Goal: Find specific page/section: Find specific page/section

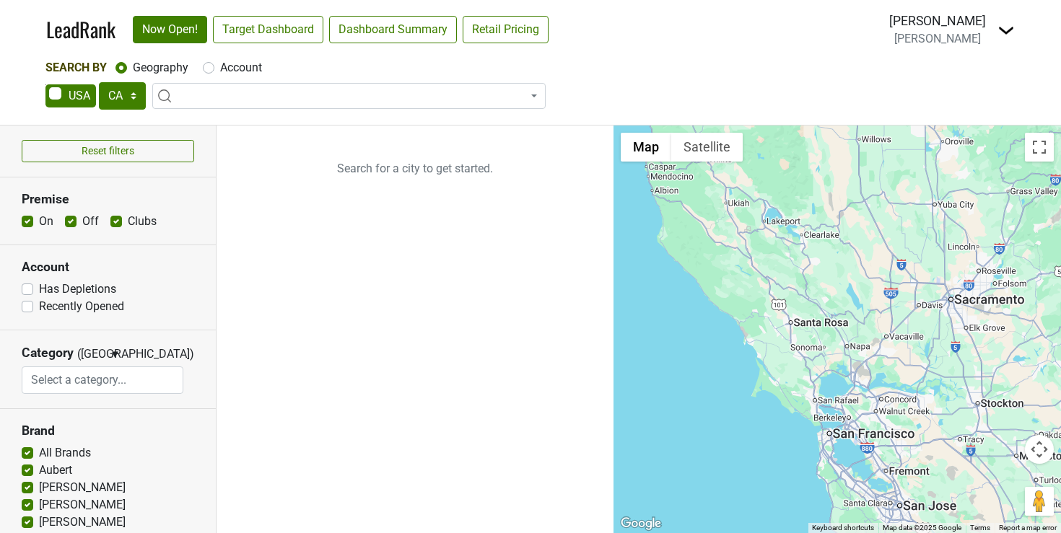
select select "CA"
select select
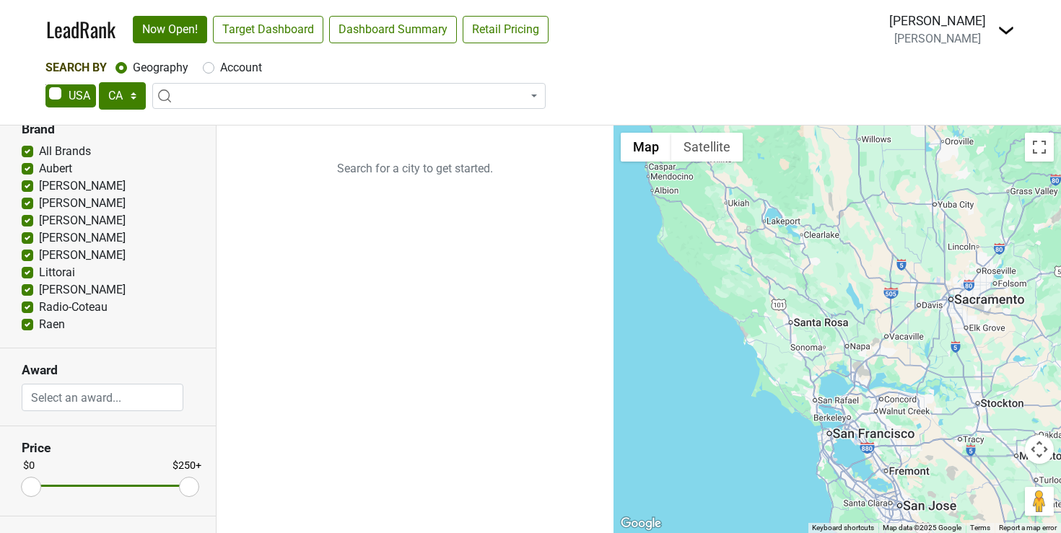
scroll to position [362, 0]
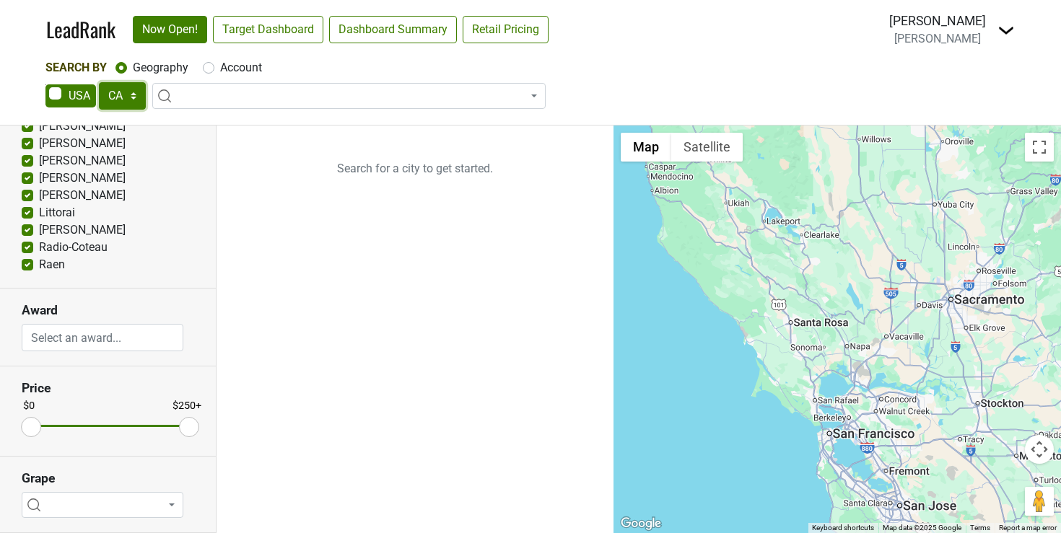
click at [130, 97] on select "AK AL AR AZ CA CO CT DC DE FL [GEOGRAPHIC_DATA] HI IA ID IL IN KS [GEOGRAPHIC_D…" at bounding box center [122, 95] width 47 height 27
select select "CO"
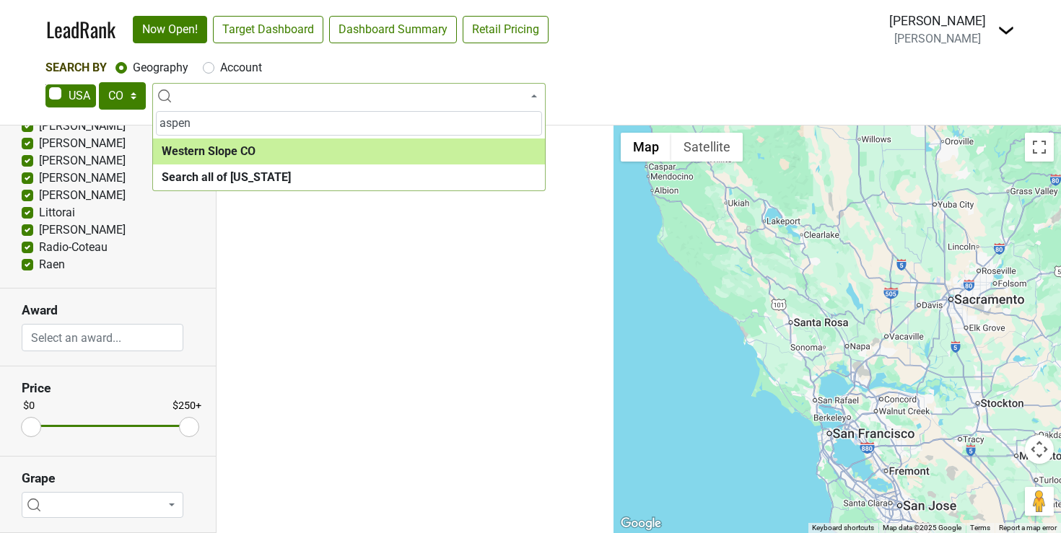
type input "aspen"
select select "1039"
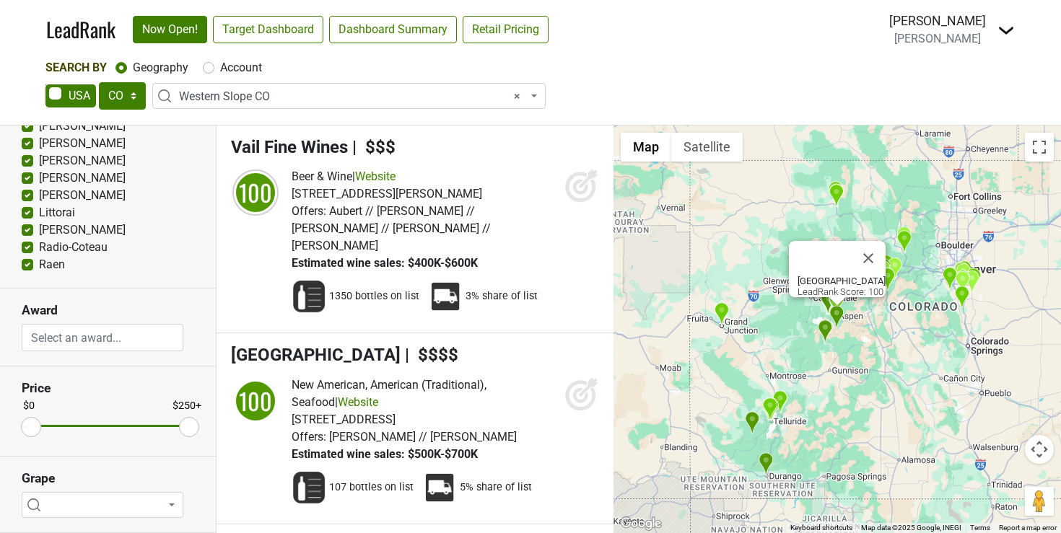
click at [1038, 451] on button "Map camera controls" at bounding box center [1039, 449] width 29 height 29
click at [1006, 415] on button "Zoom in" at bounding box center [1003, 413] width 29 height 29
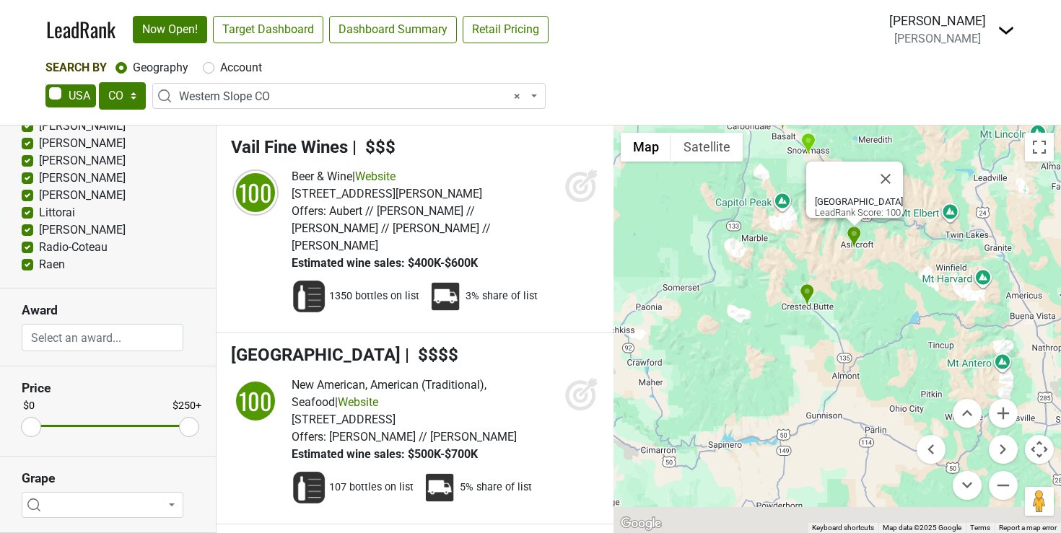
drag, startPoint x: 871, startPoint y: 403, endPoint x: 971, endPoint y: 189, distance: 236.4
click at [971, 189] on div "Pine Creek Cookhouse LeadRank Score: 100" at bounding box center [838, 330] width 448 height 408
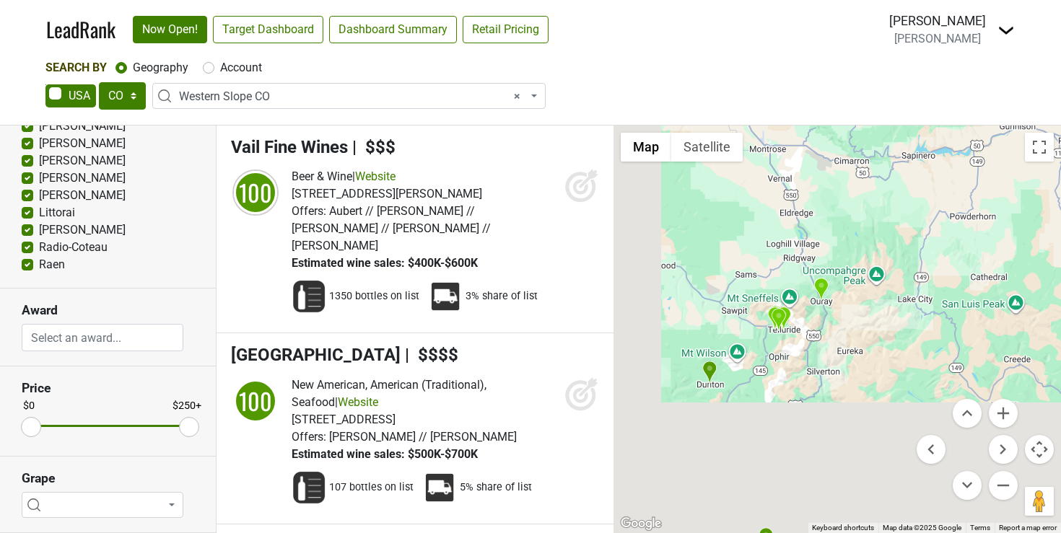
drag, startPoint x: 810, startPoint y: 245, endPoint x: 942, endPoint y: 10, distance: 269.2
click at [942, 10] on div "LeadRank Now Open! Target Dashboard Dashboard Summary Retail Pricing Loading...…" at bounding box center [530, 266] width 1061 height 533
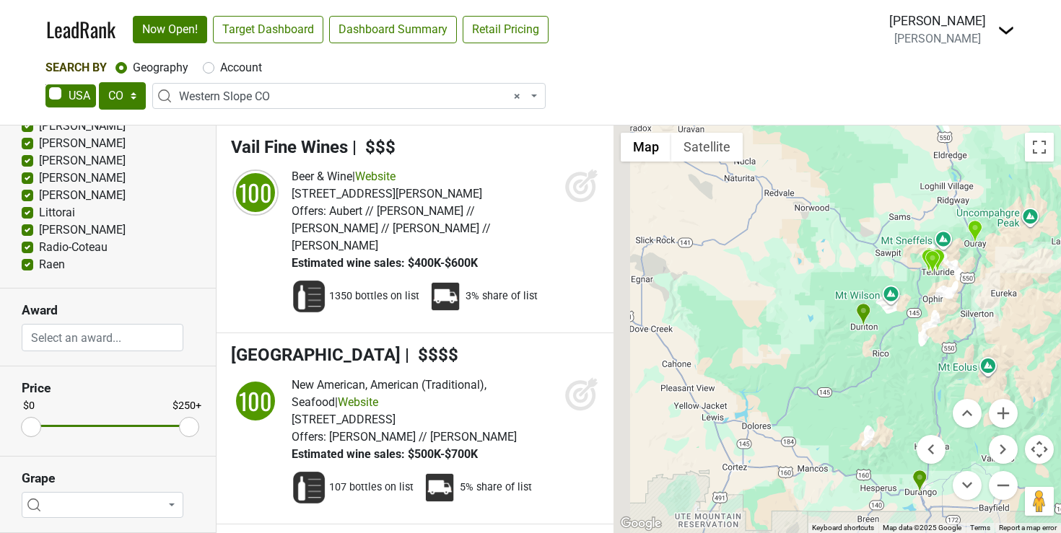
drag, startPoint x: 902, startPoint y: 277, endPoint x: 1034, endPoint y: 365, distance: 158.8
click at [1034, 365] on div "Pine Creek Cookhouse LeadRank Score: 100" at bounding box center [838, 330] width 448 height 408
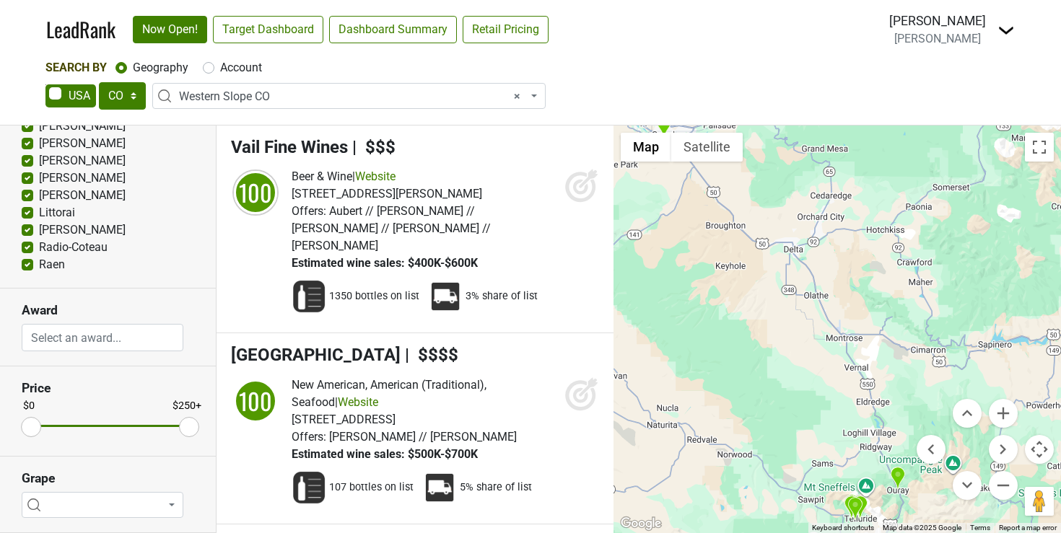
drag, startPoint x: 834, startPoint y: 285, endPoint x: 728, endPoint y: 500, distance: 239.8
click at [728, 500] on div "Pine Creek Cookhouse LeadRank Score: 100" at bounding box center [838, 330] width 448 height 408
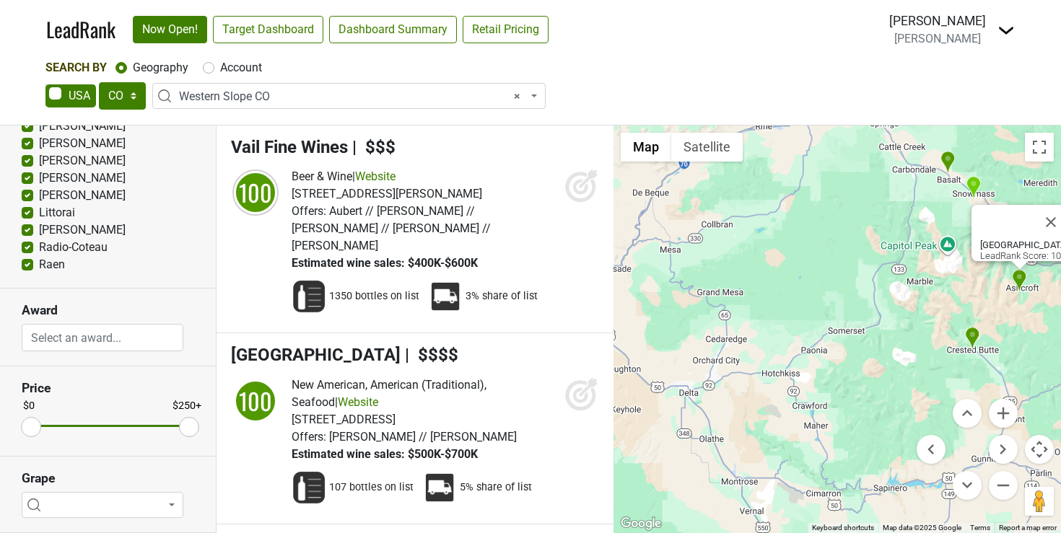
drag, startPoint x: 769, startPoint y: 423, endPoint x: 661, endPoint y: 572, distance: 183.5
click at [661, 533] on html "LeadRank Now Open! Target Dashboard Dashboard Summary Retail Pricing Loading...…" at bounding box center [530, 266] width 1061 height 533
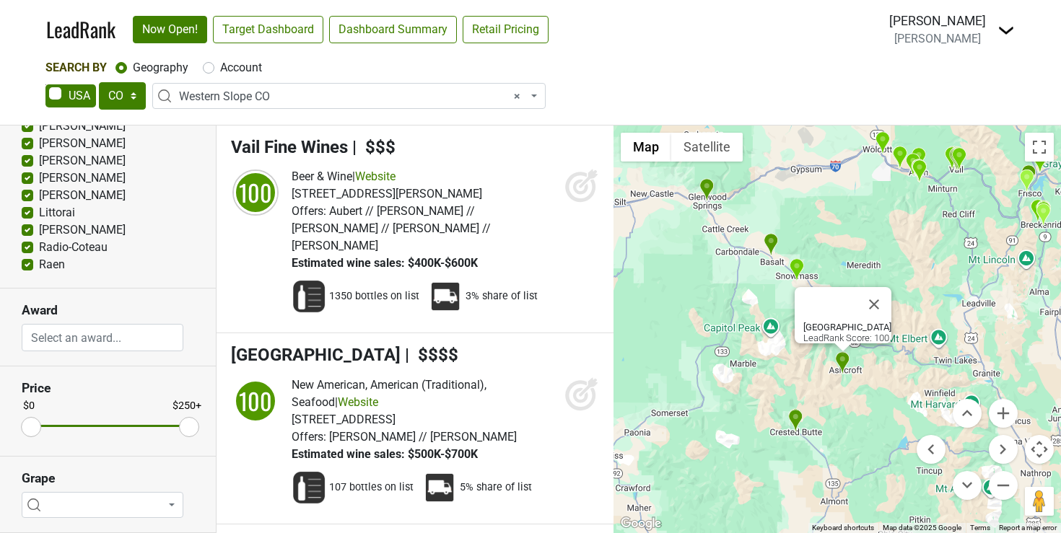
drag, startPoint x: 803, startPoint y: 445, endPoint x: 623, endPoint y: 530, distance: 199.2
click at [623, 530] on div "[GEOGRAPHIC_DATA] Cookhouse LeadRank Score: 100 Map Terrain Satellite Labels Ke…" at bounding box center [838, 330] width 448 height 408
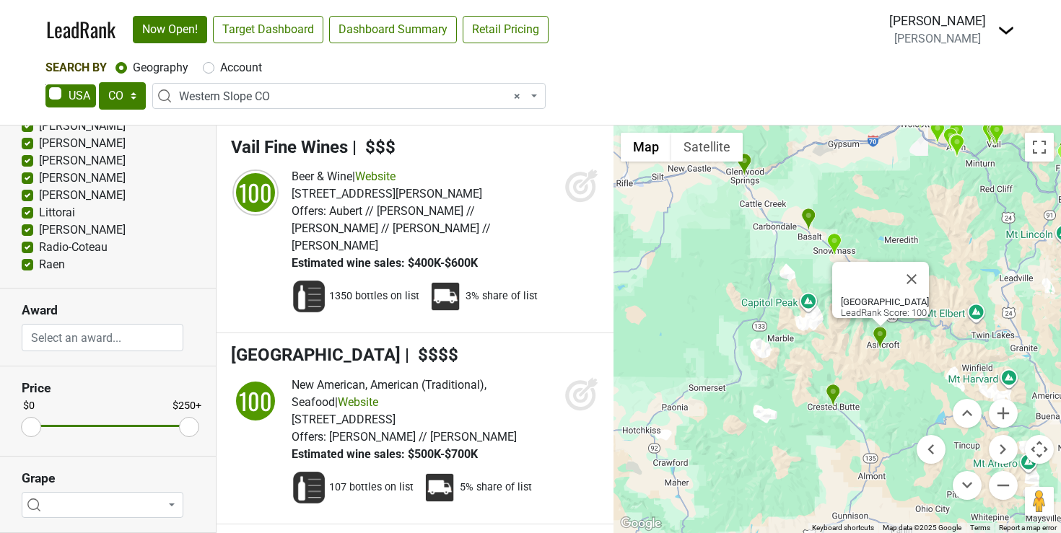
drag, startPoint x: 655, startPoint y: 320, endPoint x: 694, endPoint y: 295, distance: 46.4
click at [694, 295] on div "Pine Creek Cookhouse LeadRank Score: 100" at bounding box center [838, 330] width 448 height 408
click at [1007, 414] on button "Zoom in" at bounding box center [1003, 413] width 29 height 29
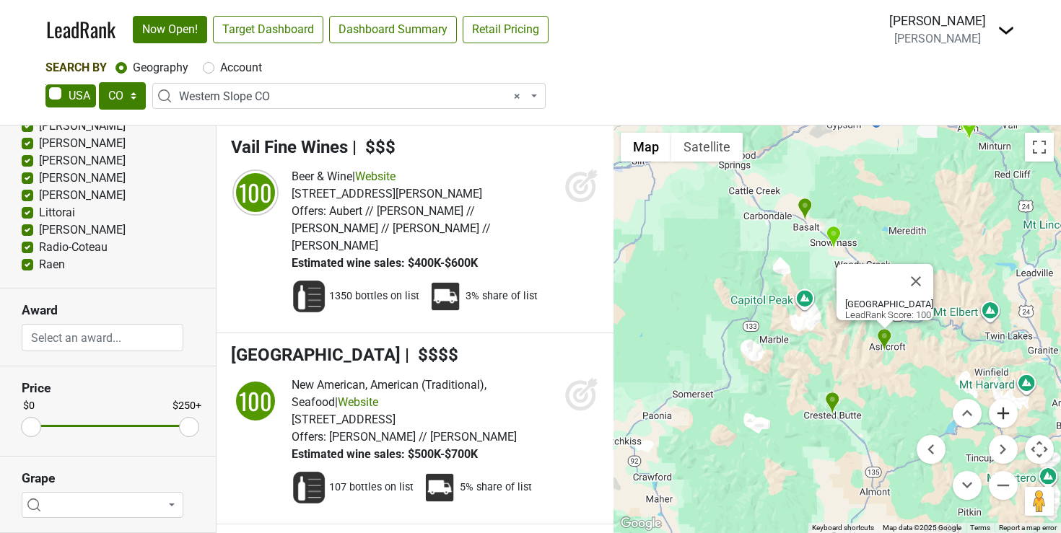
click at [1007, 414] on button "Zoom in" at bounding box center [1003, 413] width 29 height 29
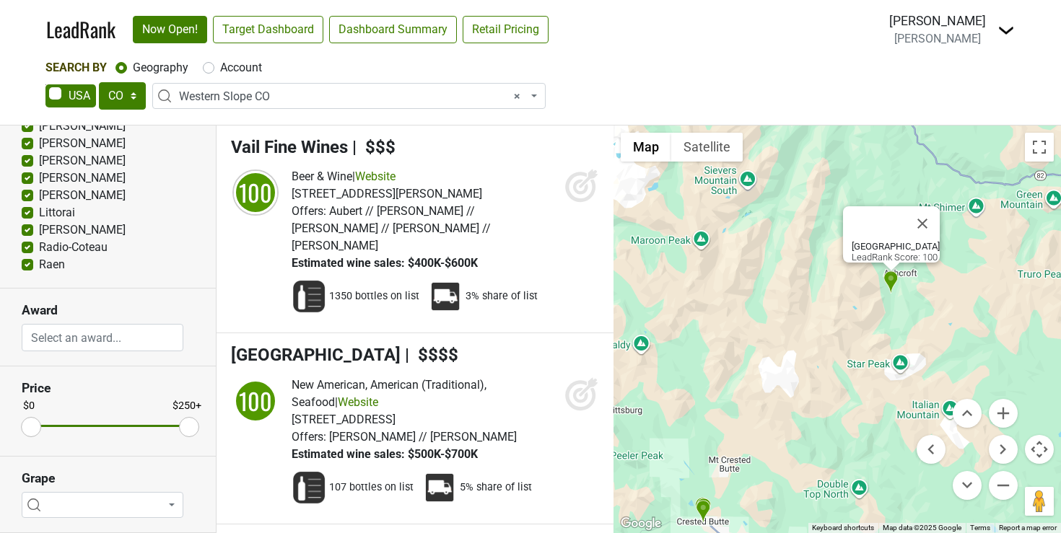
drag, startPoint x: 858, startPoint y: 361, endPoint x: 717, endPoint y: 230, distance: 192.5
click at [717, 230] on div "Pine Creek Cookhouse LeadRank Score: 100" at bounding box center [838, 330] width 448 height 408
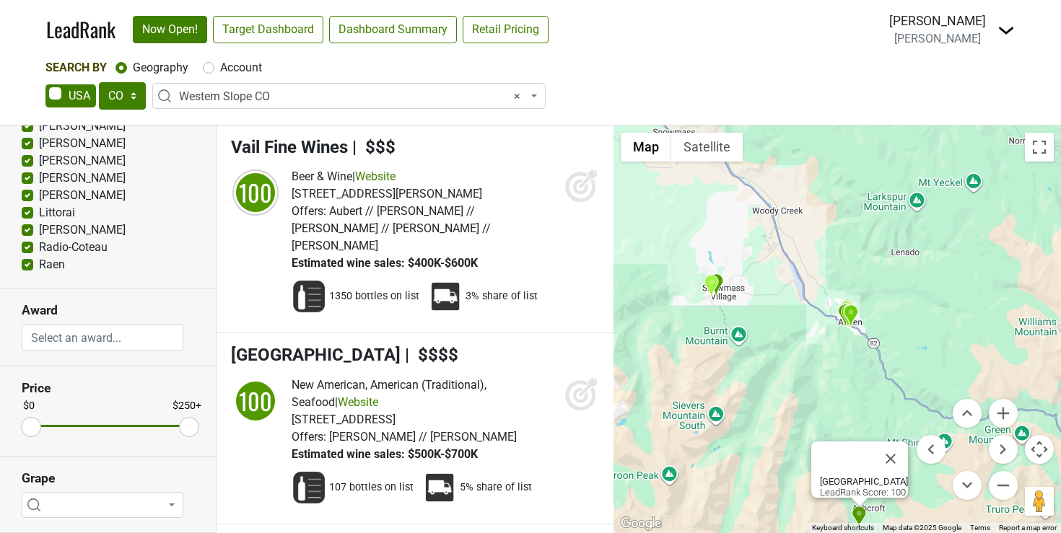
drag, startPoint x: 833, startPoint y: 304, endPoint x: 826, endPoint y: 553, distance: 249.1
click at [826, 533] on html "LeadRank Now Open! Target Dashboard Dashboard Summary Retail Pricing Loading...…" at bounding box center [530, 266] width 1061 height 533
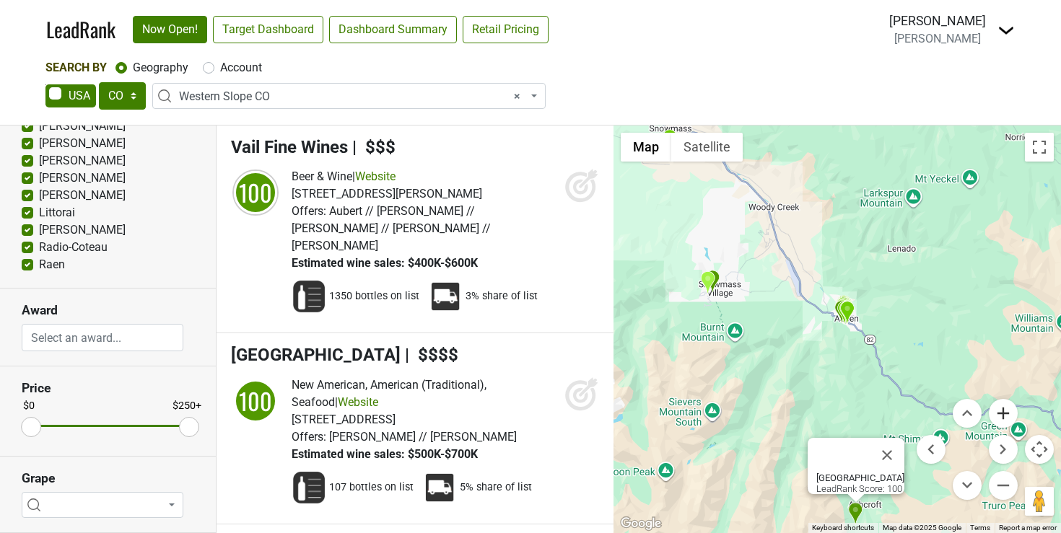
click at [995, 414] on button "Zoom in" at bounding box center [1003, 413] width 29 height 29
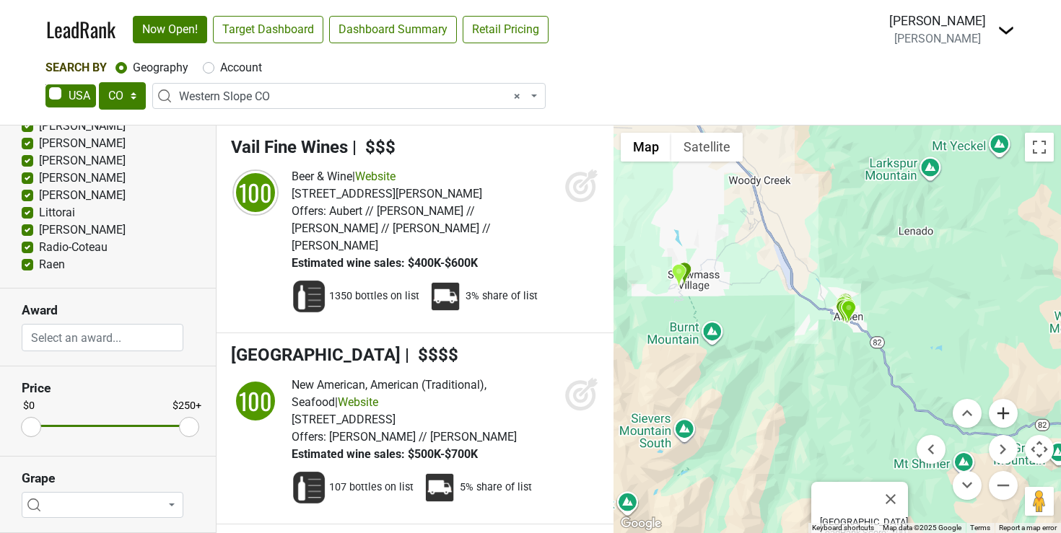
click at [995, 414] on button "Zoom in" at bounding box center [1003, 413] width 29 height 29
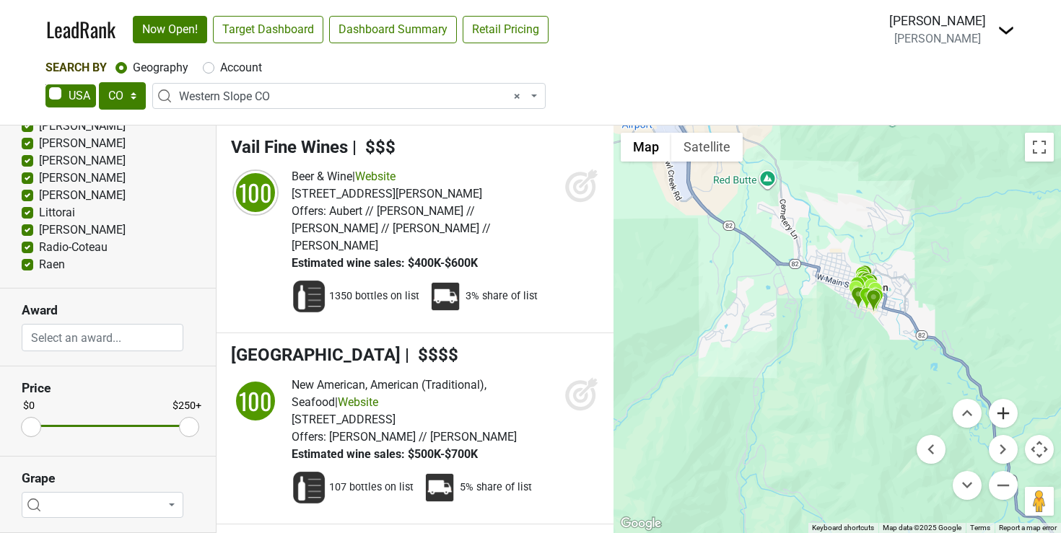
click at [1001, 413] on button "Zoom in" at bounding box center [1003, 413] width 29 height 29
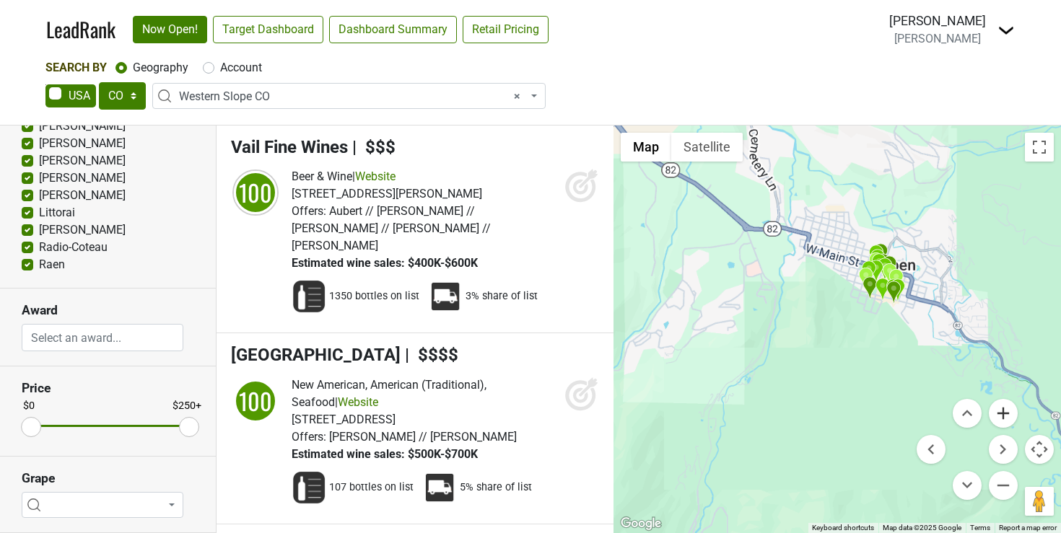
click at [1001, 413] on button "Zoom in" at bounding box center [1003, 413] width 29 height 29
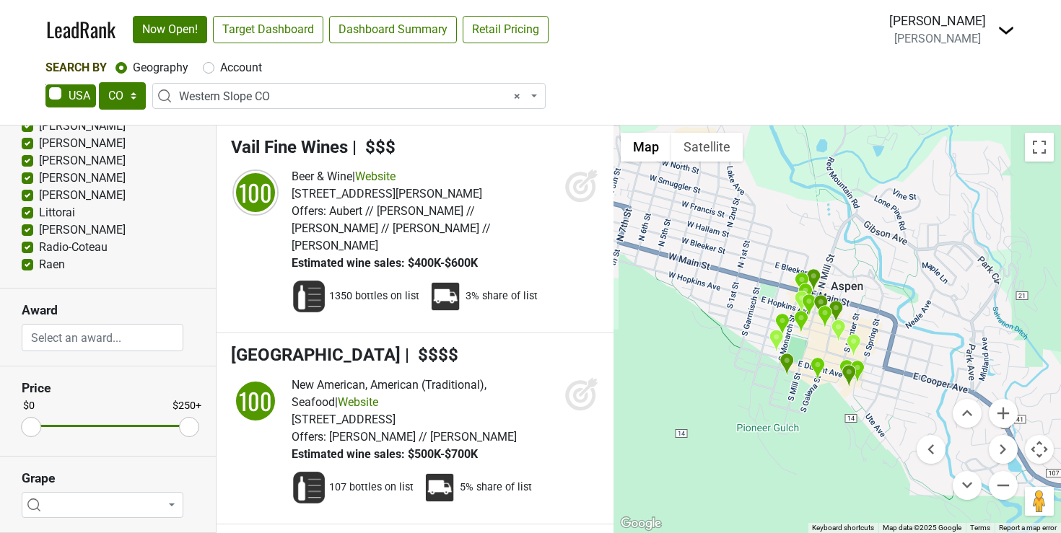
drag, startPoint x: 882, startPoint y: 341, endPoint x: 743, endPoint y: 465, distance: 185.6
click at [743, 465] on div "Pine Creek Cookhouse LeadRank Score: 100" at bounding box center [838, 330] width 448 height 408
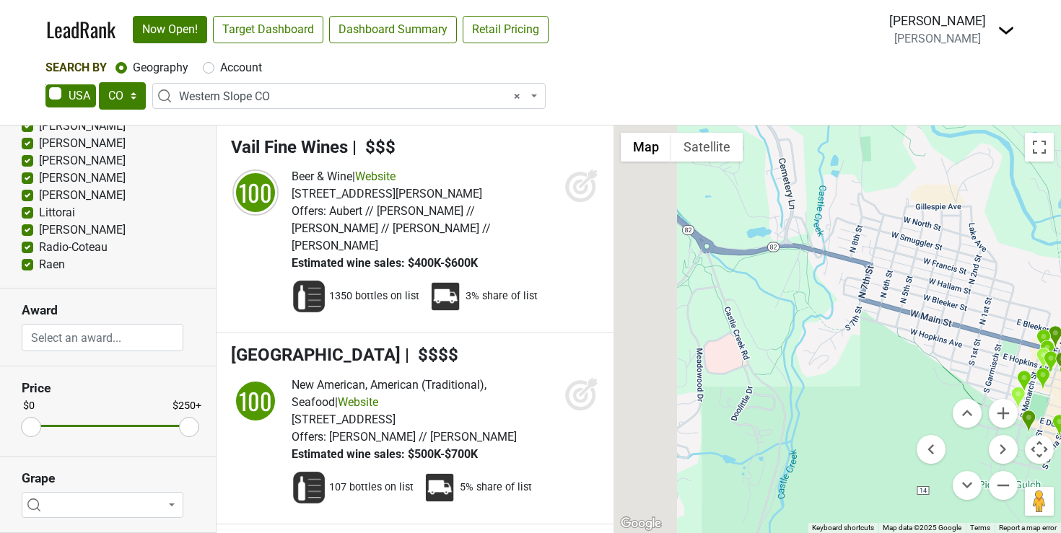
drag, startPoint x: 712, startPoint y: 394, endPoint x: 1058, endPoint y: 485, distance: 357.5
click at [1058, 487] on div "Pine Creek Cookhouse LeadRank Score: 100" at bounding box center [838, 330] width 448 height 408
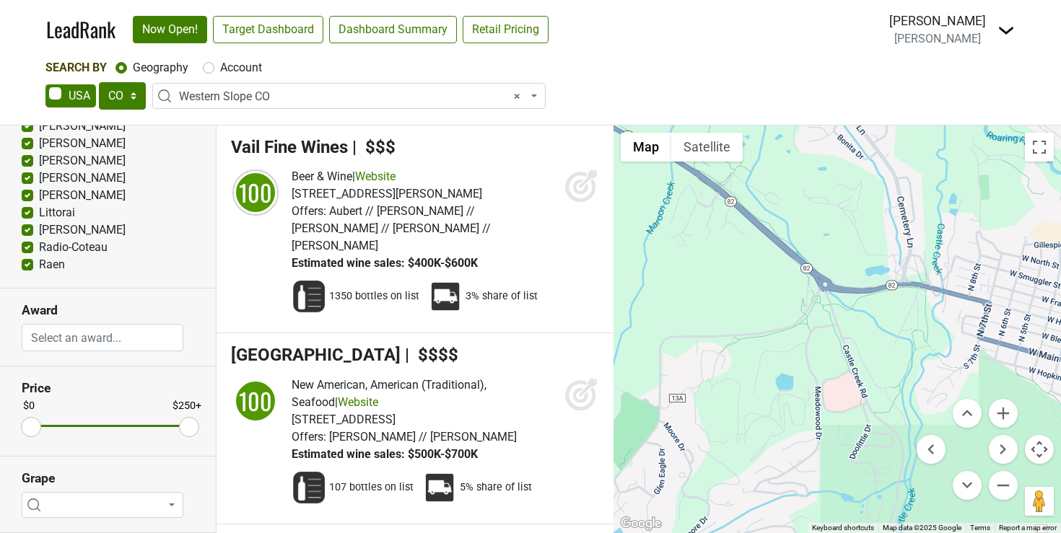
drag, startPoint x: 878, startPoint y: 411, endPoint x: 1060, endPoint y: 442, distance: 185.4
click at [1060, 442] on div "Pine Creek Cookhouse LeadRank Score: 100" at bounding box center [838, 330] width 448 height 408
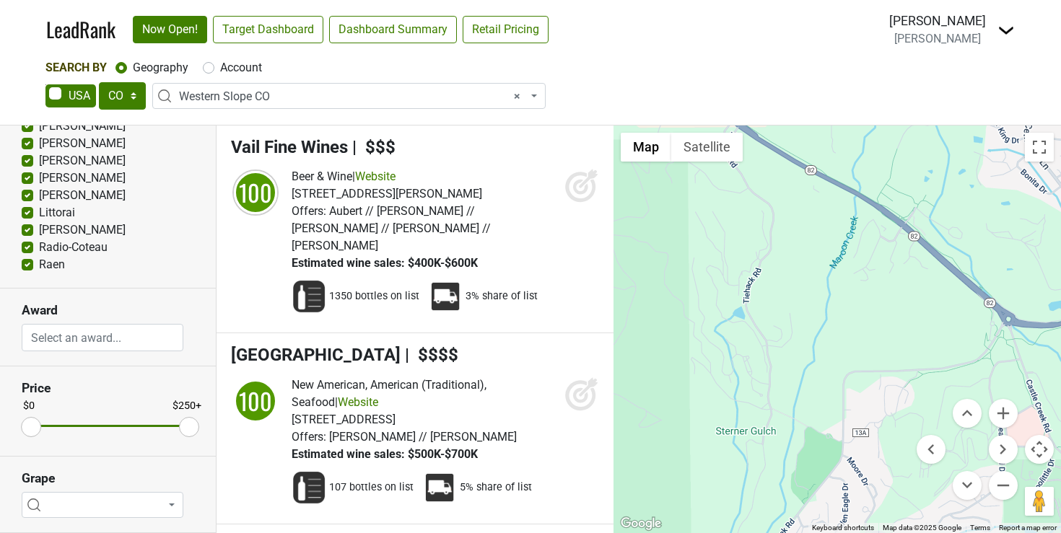
drag, startPoint x: 832, startPoint y: 323, endPoint x: 1060, endPoint y: 393, distance: 238.4
click at [1060, 393] on div "Pine Creek Cookhouse LeadRank Score: 100" at bounding box center [838, 330] width 448 height 408
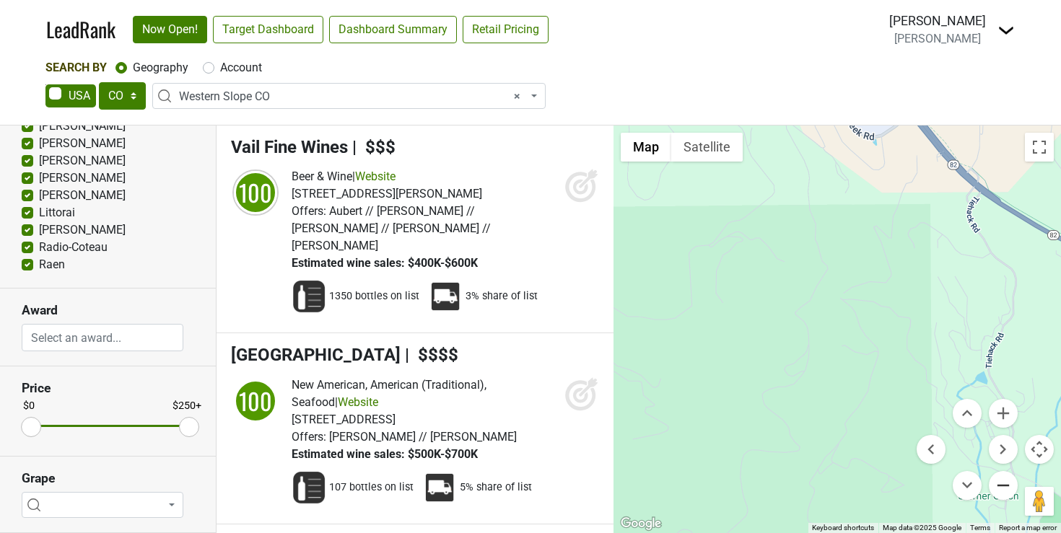
click at [998, 472] on button "Zoom out" at bounding box center [1003, 485] width 29 height 29
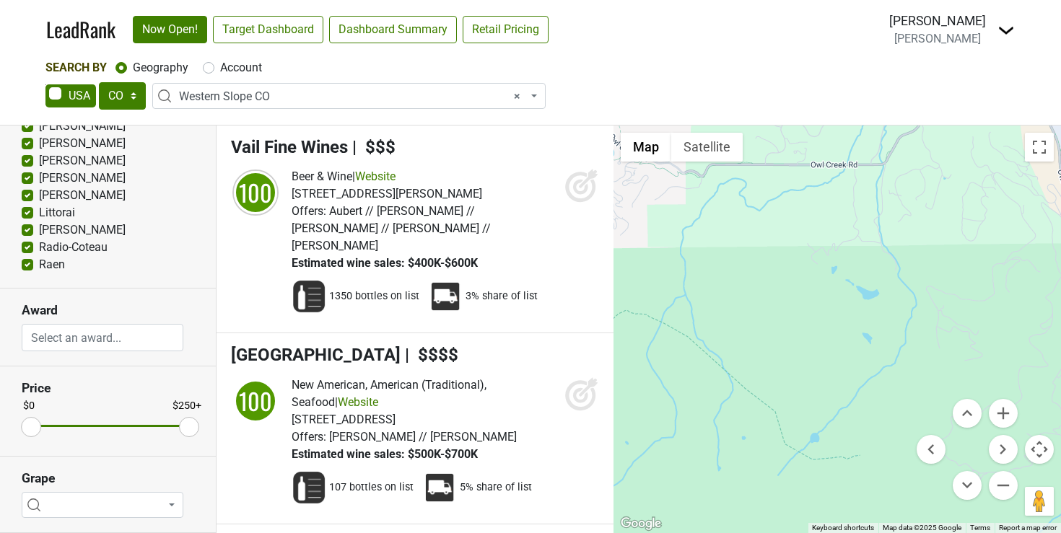
drag, startPoint x: 827, startPoint y: 377, endPoint x: 1060, endPoint y: 353, distance: 234.4
click at [1060, 353] on div "Pine Creek Cookhouse LeadRank Score: 100" at bounding box center [838, 330] width 448 height 408
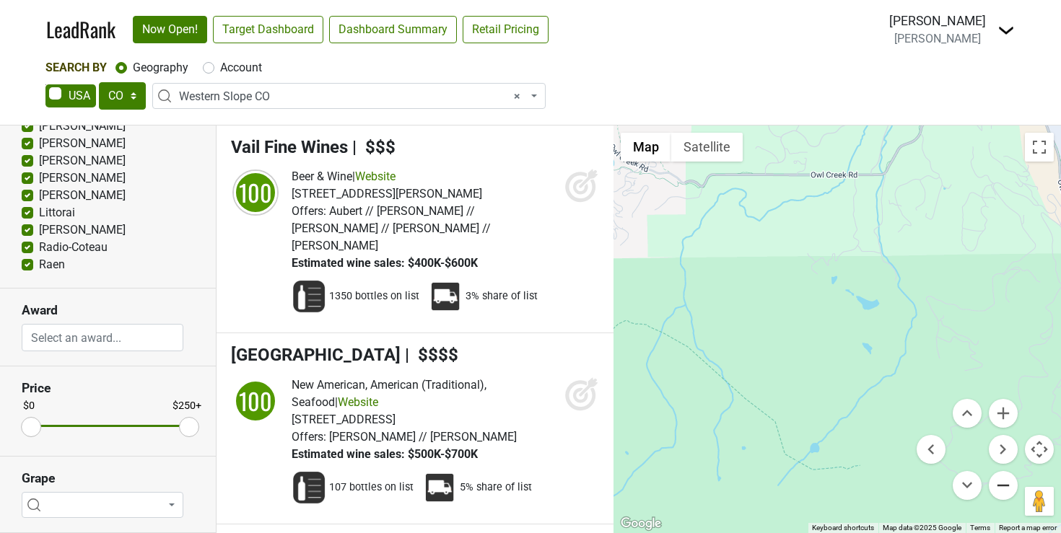
click at [1000, 480] on button "Zoom out" at bounding box center [1003, 485] width 29 height 29
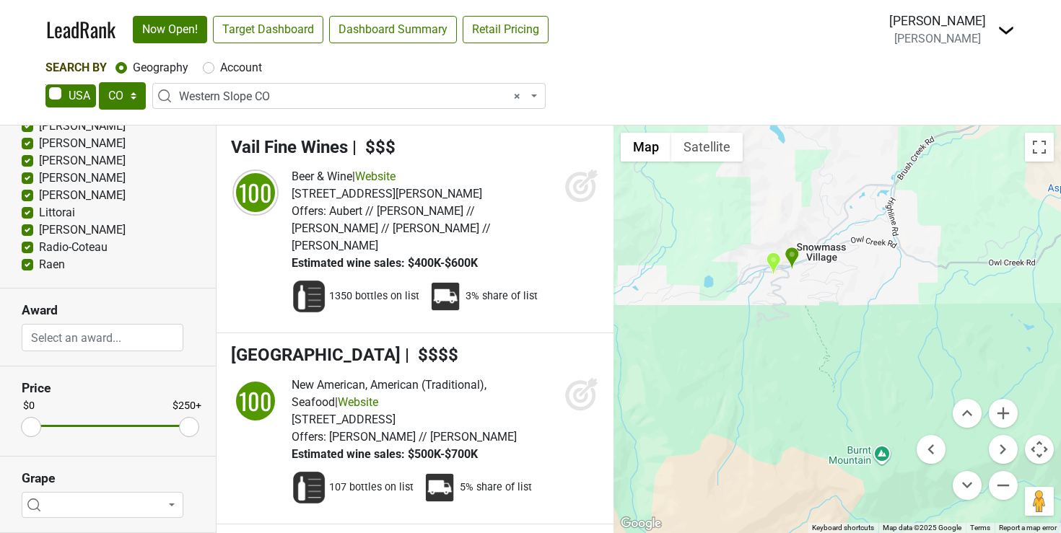
drag, startPoint x: 777, startPoint y: 382, endPoint x: 980, endPoint y: 401, distance: 203.8
click at [980, 401] on div "[GEOGRAPHIC_DATA] Cookhouse LeadRank Score: 100 Map Terrain Satellite Labels Ke…" at bounding box center [838, 330] width 448 height 408
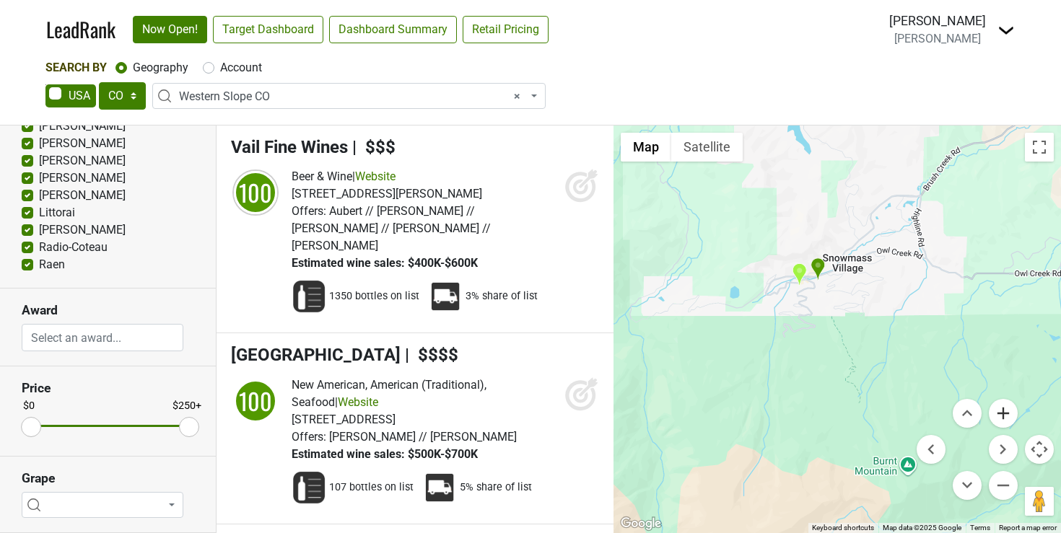
click at [997, 413] on button "Zoom in" at bounding box center [1003, 413] width 29 height 29
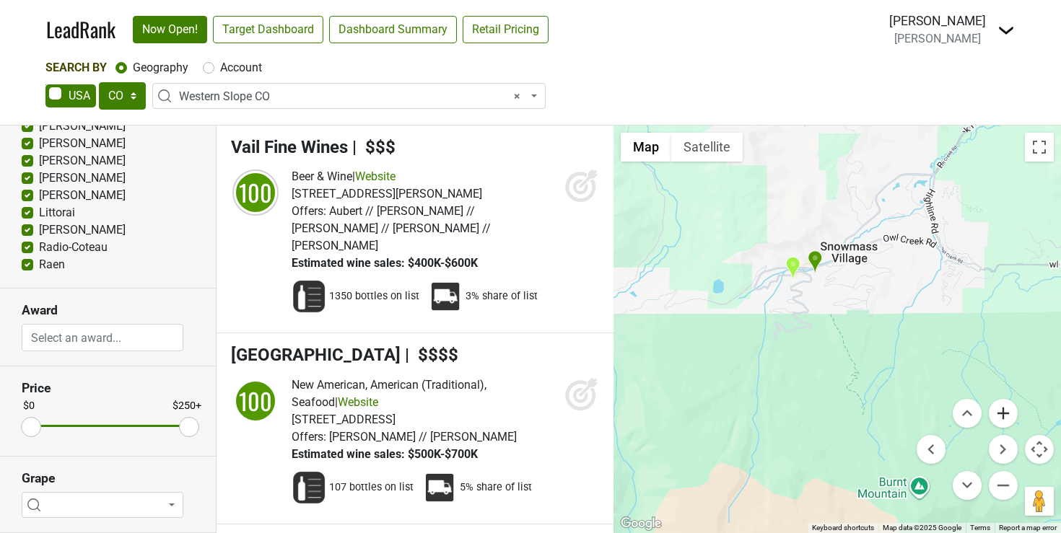
click at [997, 413] on button "Zoom in" at bounding box center [1003, 413] width 29 height 29
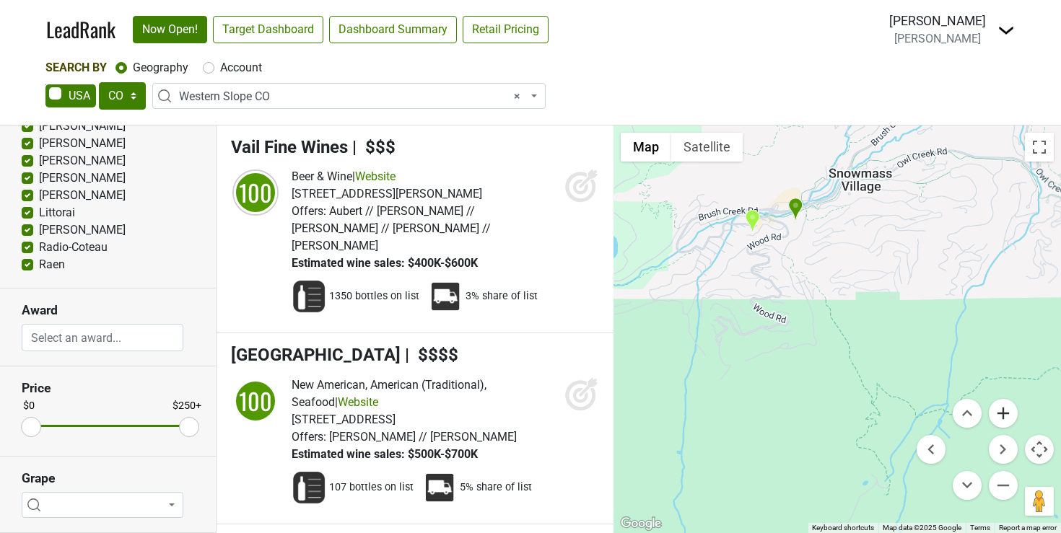
click at [997, 413] on button "Zoom in" at bounding box center [1003, 413] width 29 height 29
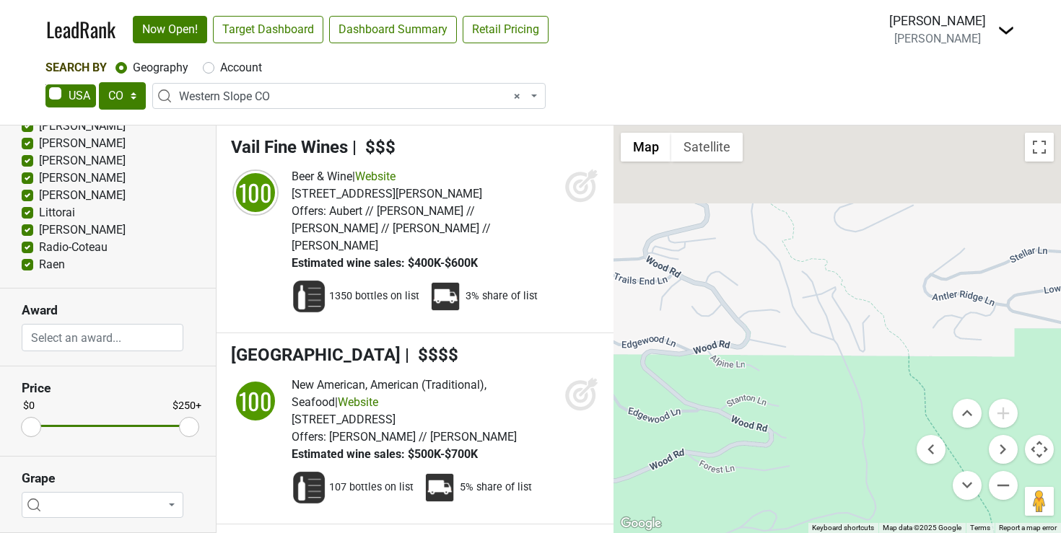
drag, startPoint x: 804, startPoint y: 352, endPoint x: 969, endPoint y: 570, distance: 273.7
click at [969, 533] on html "LeadRank Now Open! Target Dashboard Dashboard Summary Retail Pricing Loading...…" at bounding box center [530, 266] width 1061 height 533
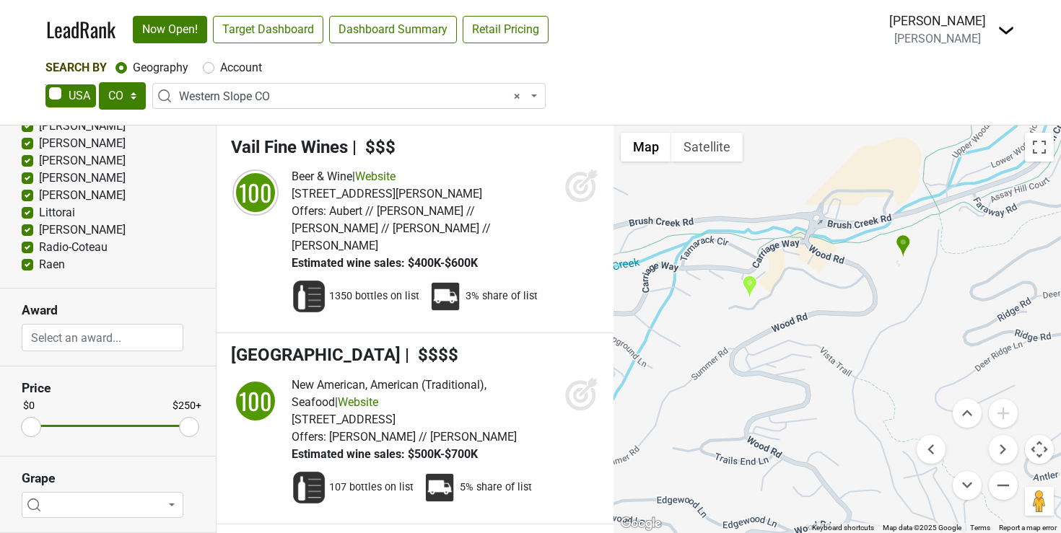
click at [903, 243] on img "Viceroy - Snowmass" at bounding box center [903, 247] width 15 height 24
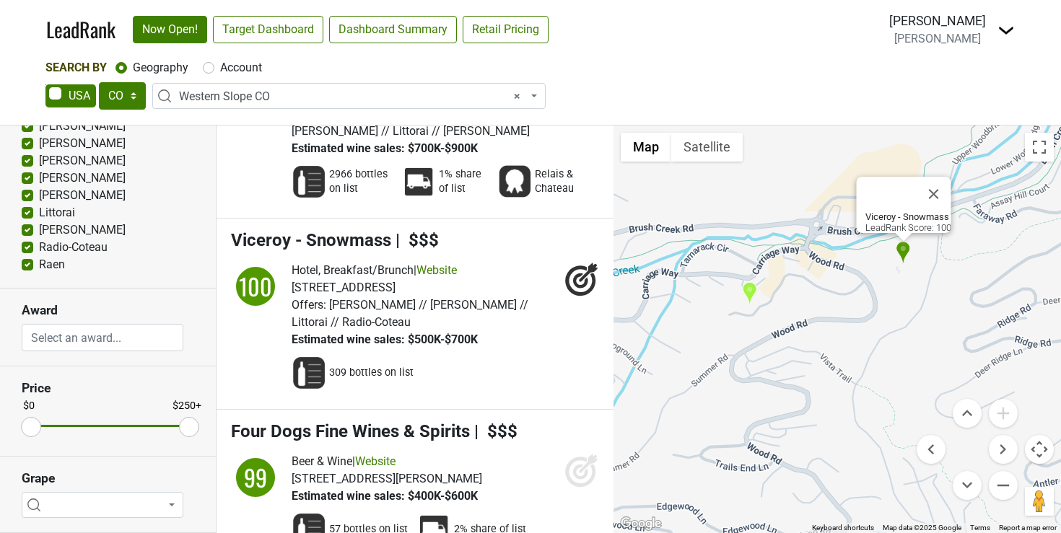
scroll to position [2222, 0]
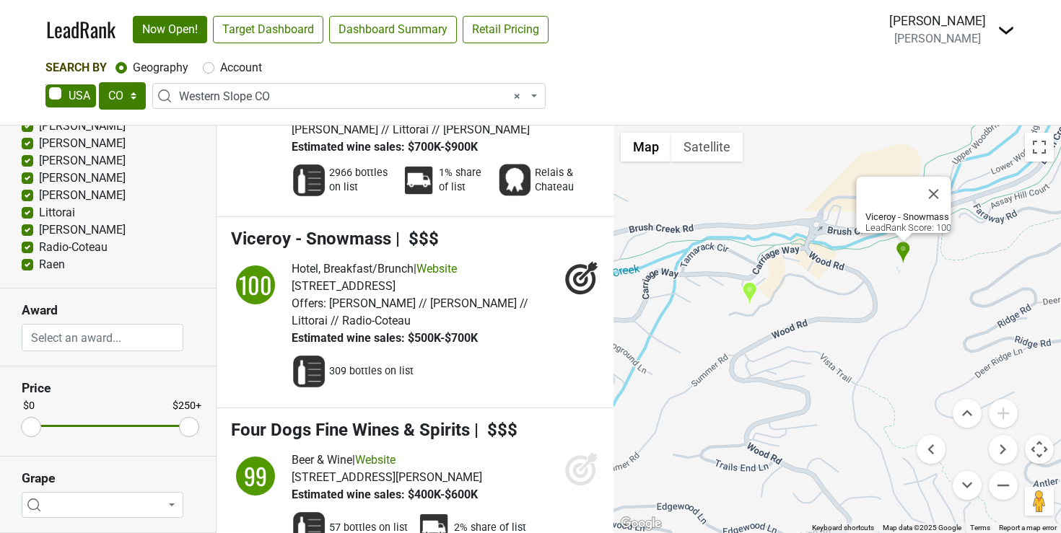
click at [751, 291] on img "Kenichi Snowmass" at bounding box center [749, 294] width 15 height 24
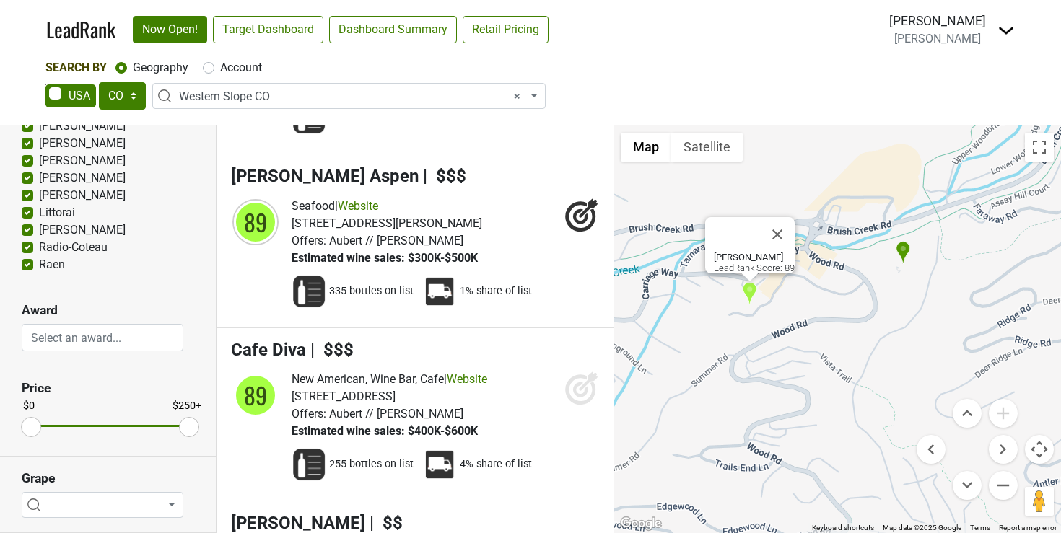
scroll to position [13009, 0]
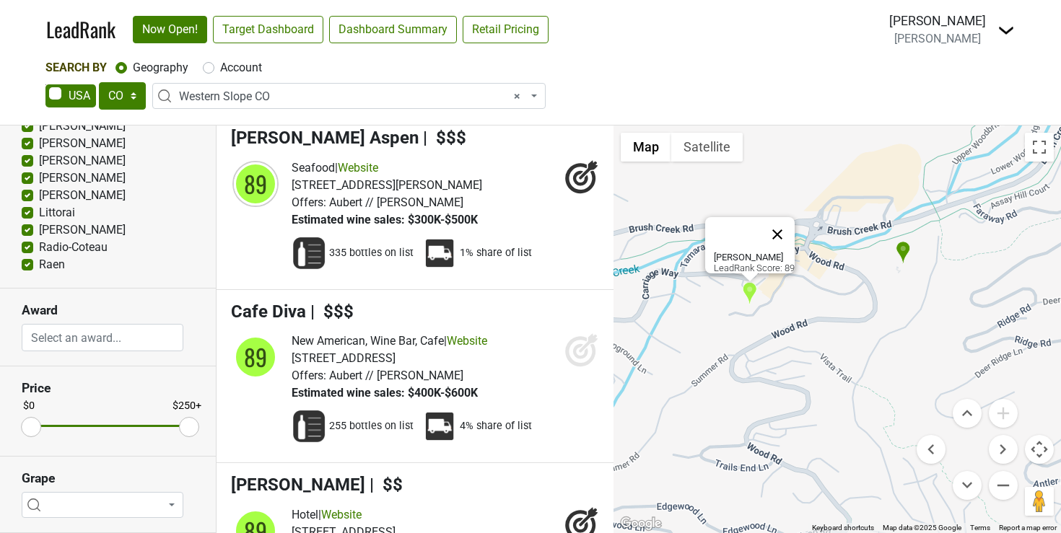
click at [785, 227] on button "Close" at bounding box center [777, 234] width 35 height 35
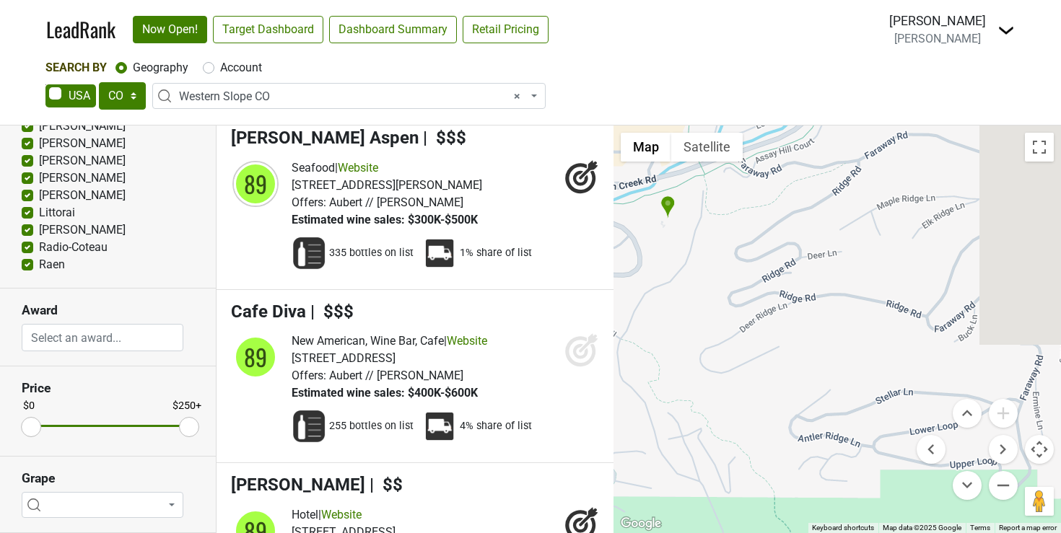
drag, startPoint x: 934, startPoint y: 309, endPoint x: 627, endPoint y: 221, distance: 319.8
click at [627, 221] on div at bounding box center [838, 330] width 448 height 408
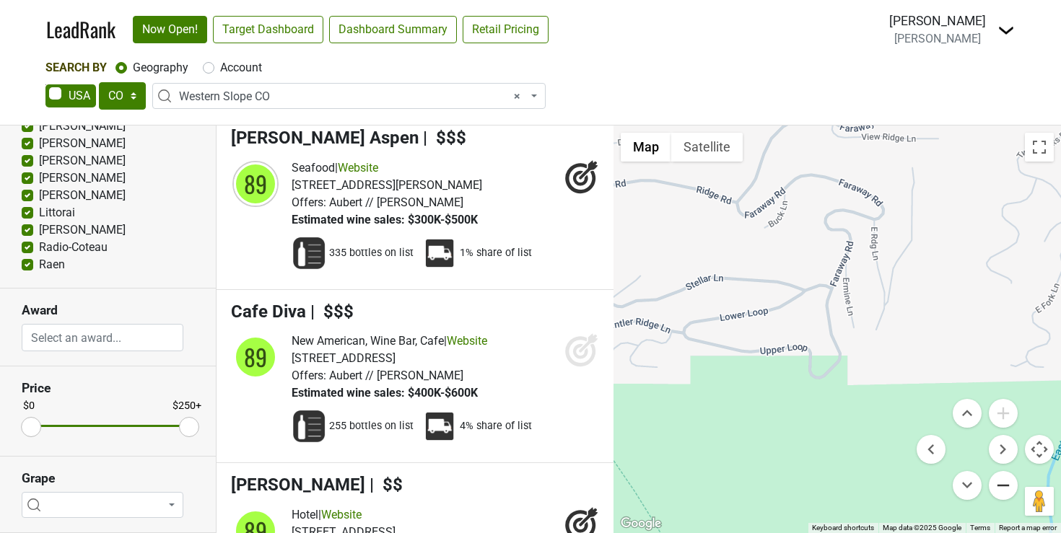
click at [1005, 472] on button "Zoom out" at bounding box center [1003, 485] width 29 height 29
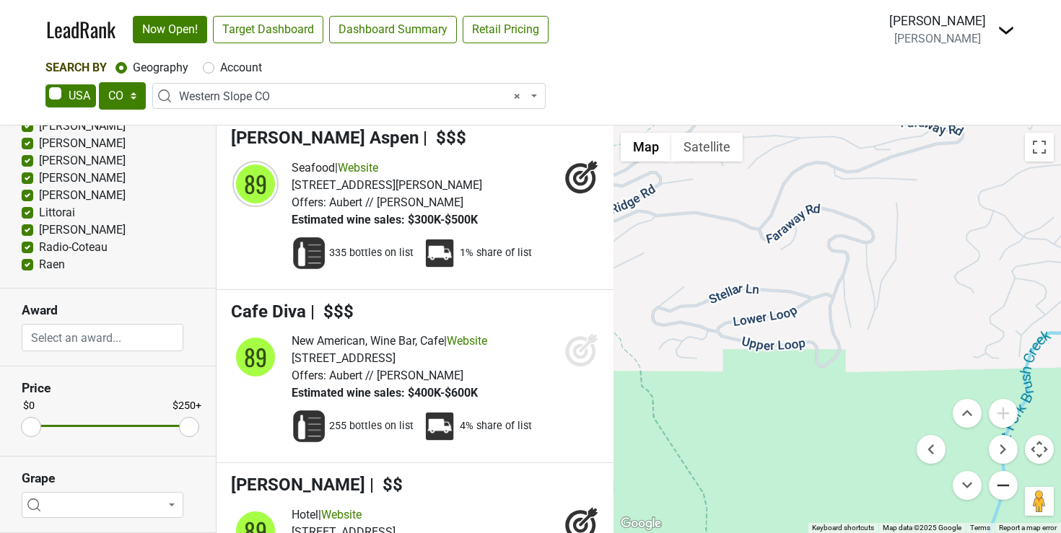
click at [1005, 472] on button "Zoom out" at bounding box center [1003, 485] width 29 height 29
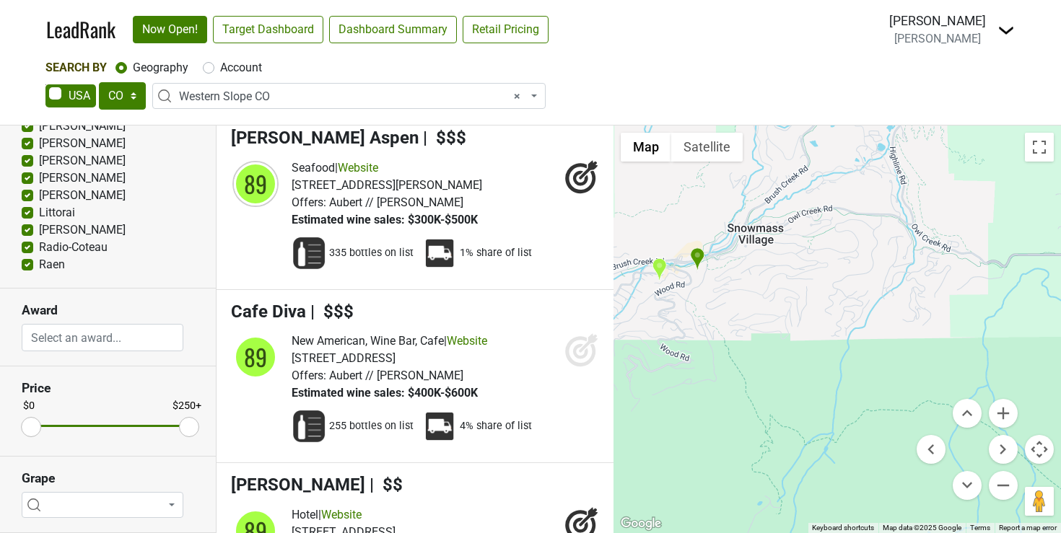
drag, startPoint x: 832, startPoint y: 267, endPoint x: 603, endPoint y: 235, distance: 231.1
click at [603, 235] on div "Reset filters Premise On Off Clubs Account Has Depletions Category" at bounding box center [530, 330] width 1061 height 408
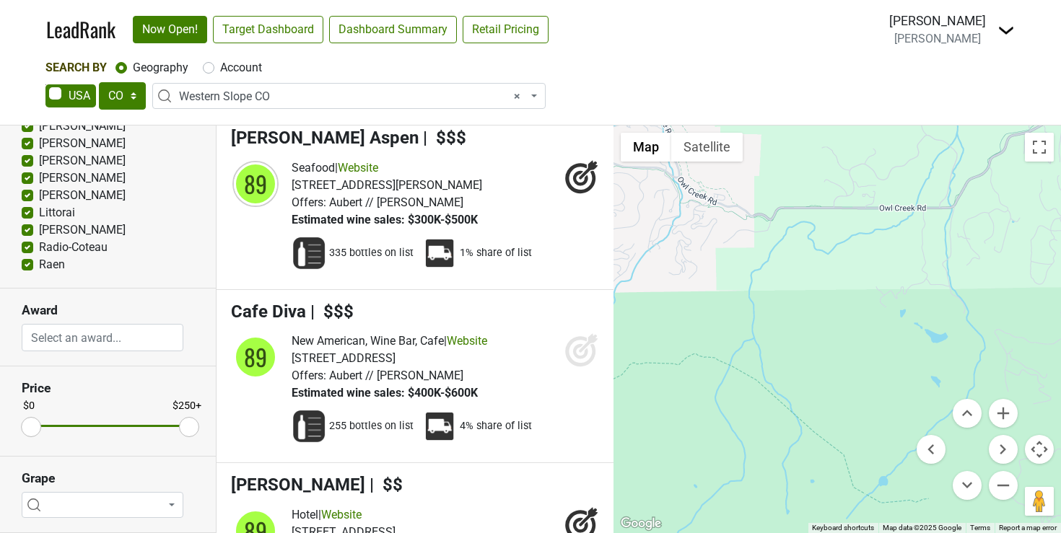
drag, startPoint x: 892, startPoint y: 332, endPoint x: 633, endPoint y: 340, distance: 259.2
click at [633, 340] on div at bounding box center [838, 330] width 448 height 408
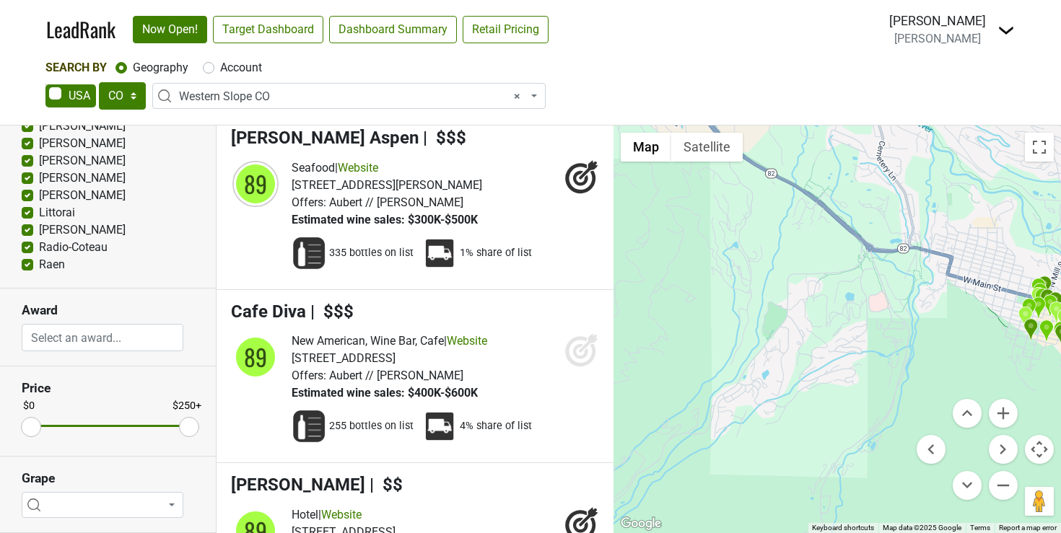
drag, startPoint x: 730, startPoint y: 340, endPoint x: 598, endPoint y: 223, distance: 177.0
click at [598, 223] on div "Reset filters Premise On Off Clubs Account Has Depletions Category" at bounding box center [530, 330] width 1061 height 408
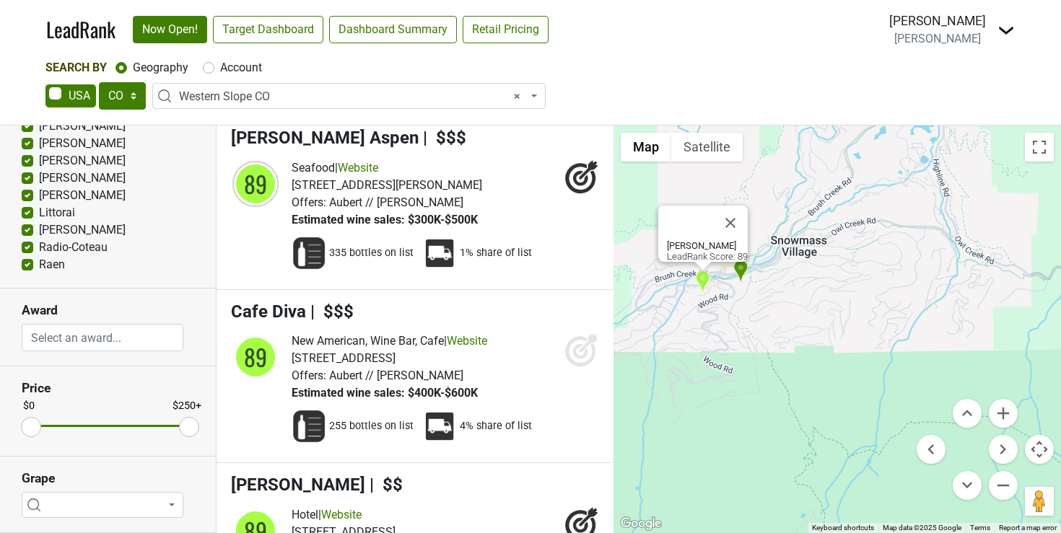
drag, startPoint x: 786, startPoint y: 356, endPoint x: 556, endPoint y: 279, distance: 242.6
click at [556, 279] on div "Reset filters Premise On Off Clubs Account Has Depletions Category" at bounding box center [530, 330] width 1061 height 408
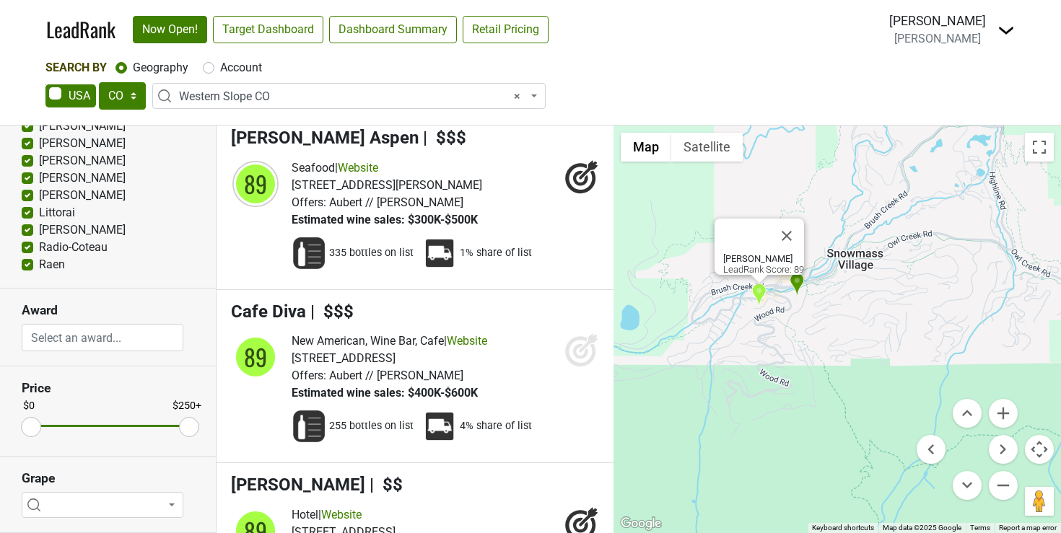
drag, startPoint x: 819, startPoint y: 333, endPoint x: 684, endPoint y: 287, distance: 142.7
click at [701, 294] on div "[PERSON_NAME] LeadRank Score: 89" at bounding box center [838, 330] width 448 height 408
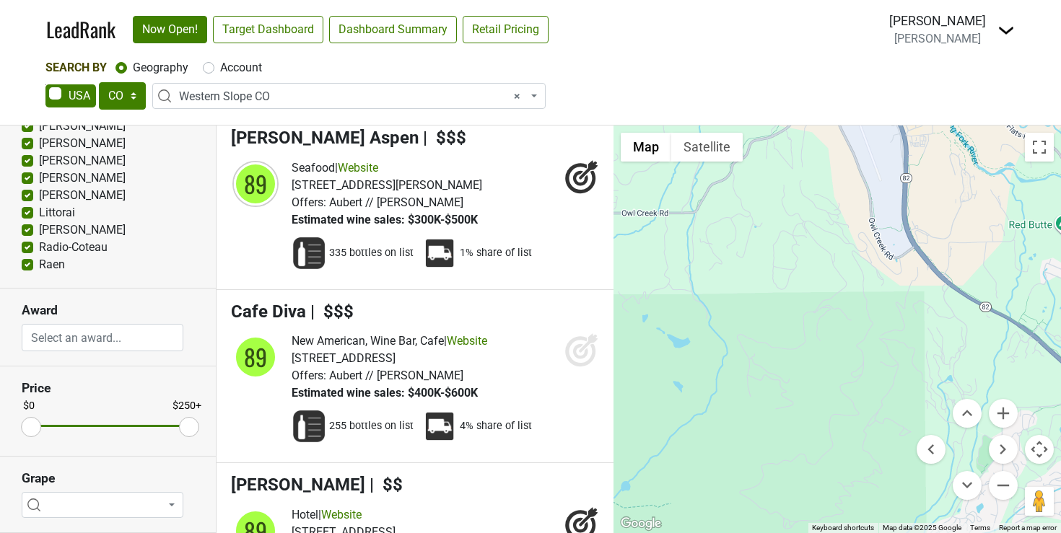
drag, startPoint x: 896, startPoint y: 333, endPoint x: 625, endPoint y: 409, distance: 281.8
click at [625, 409] on div "[PERSON_NAME] LeadRank Score: 89" at bounding box center [838, 330] width 448 height 408
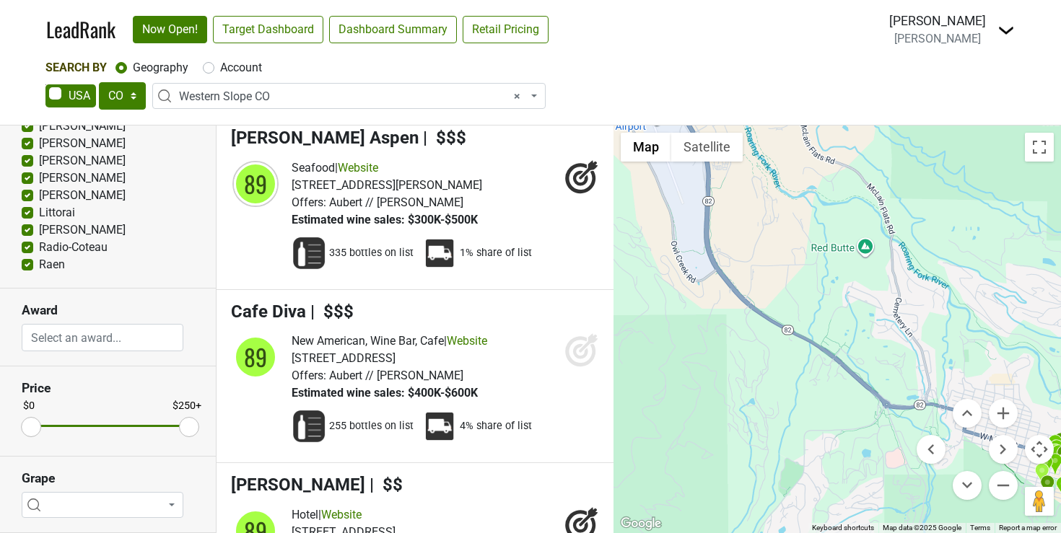
drag, startPoint x: 782, startPoint y: 403, endPoint x: 670, endPoint y: 225, distance: 210.3
click at [670, 225] on div "[PERSON_NAME] LeadRank Score: 89" at bounding box center [838, 330] width 448 height 408
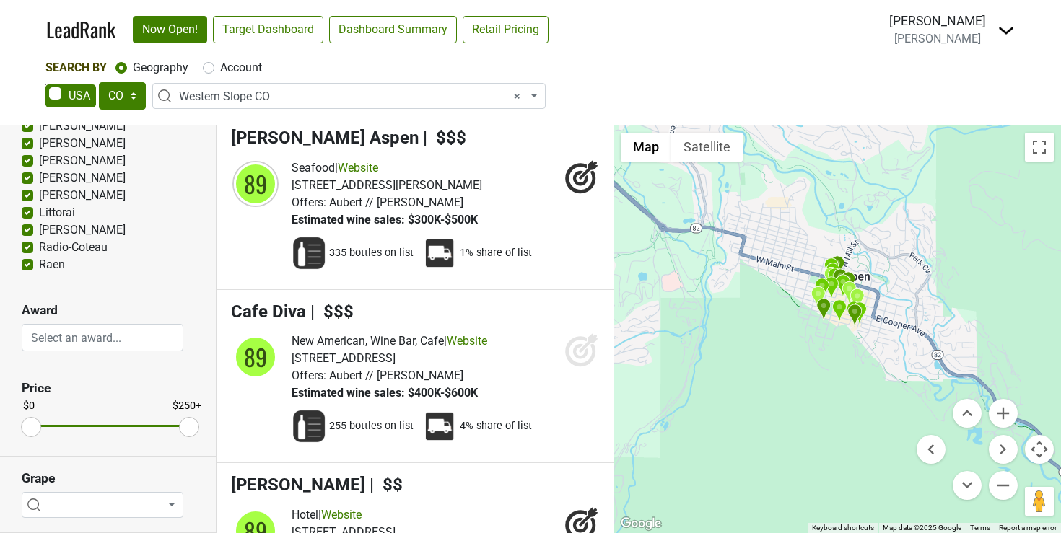
drag, startPoint x: 834, startPoint y: 281, endPoint x: 696, endPoint y: 289, distance: 138.1
click at [696, 289] on div "[PERSON_NAME] LeadRank Score: 89" at bounding box center [838, 330] width 448 height 408
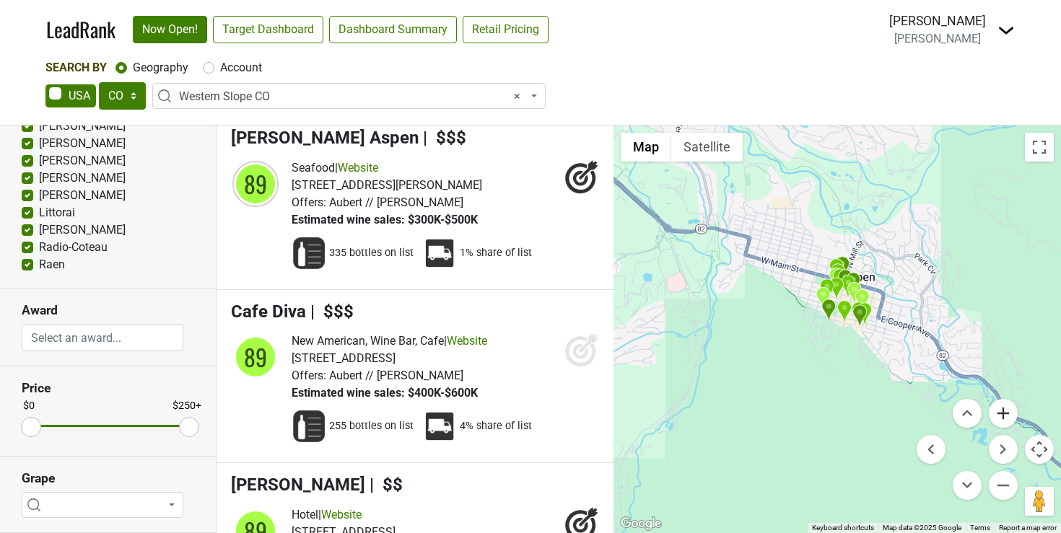
click at [1006, 416] on button "Zoom in" at bounding box center [1003, 413] width 29 height 29
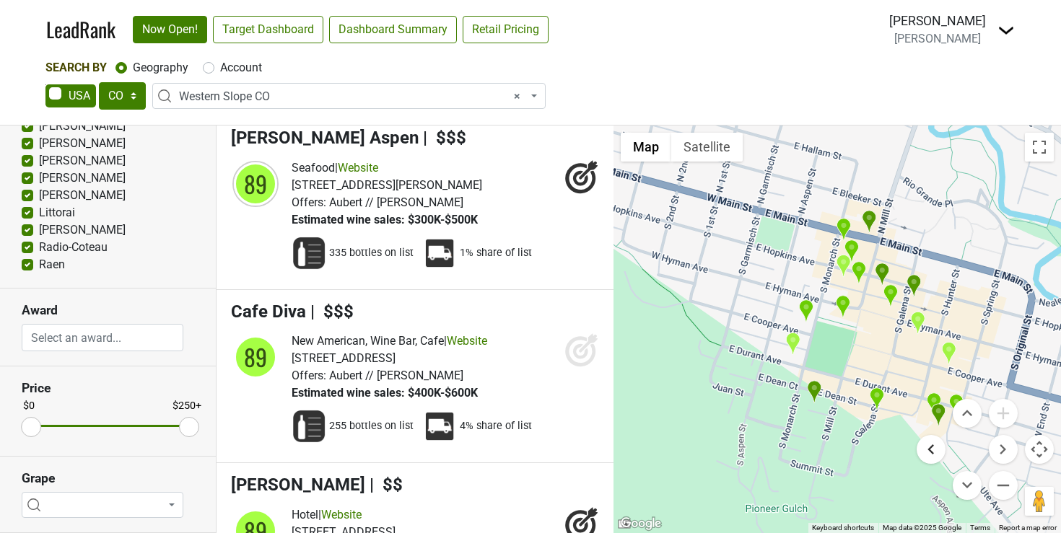
drag, startPoint x: 911, startPoint y: 351, endPoint x: 920, endPoint y: 453, distance: 102.9
click at [920, 453] on div "[PERSON_NAME] LeadRank Score: 89 Map Terrain Satellite Labels Keyboard shortcut…" at bounding box center [838, 330] width 448 height 408
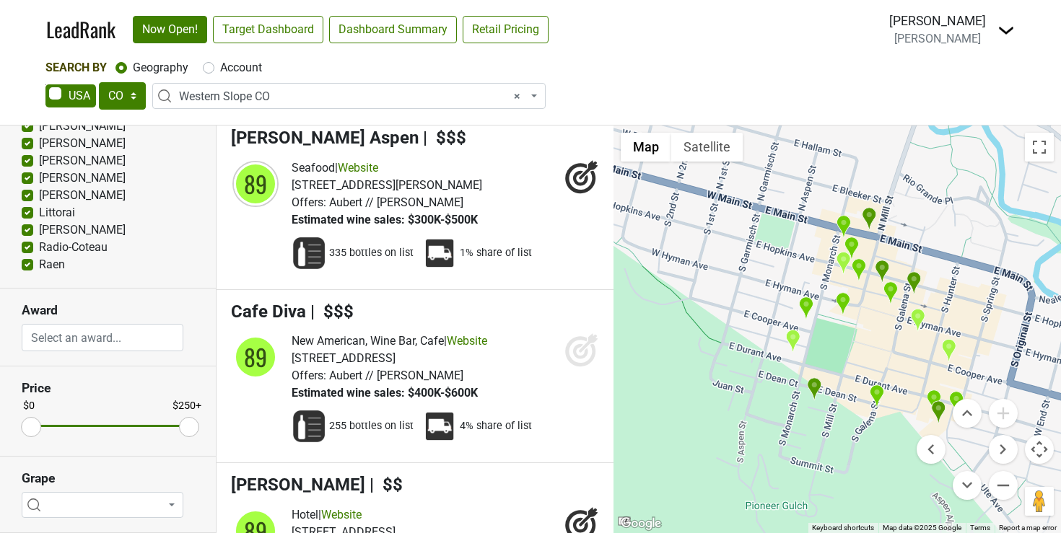
click at [935, 409] on menu at bounding box center [967, 449] width 101 height 101
click at [939, 407] on menu at bounding box center [967, 449] width 101 height 101
click at [933, 388] on div "[PERSON_NAME] LeadRank Score: 89" at bounding box center [838, 330] width 448 height 408
click at [933, 396] on img "Ajax Tavern" at bounding box center [933, 402] width 15 height 24
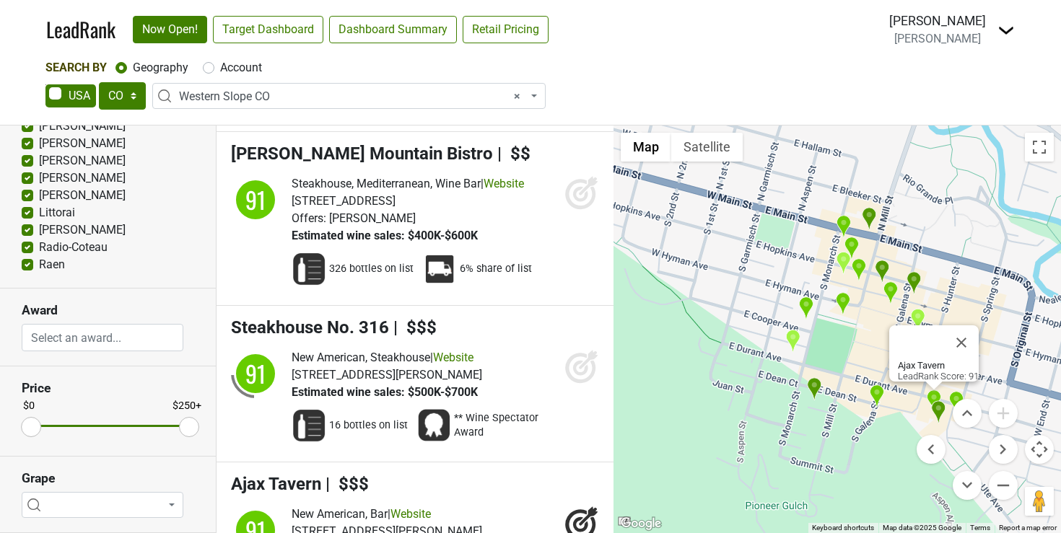
scroll to position [10442, 0]
click at [876, 396] on img "Chica" at bounding box center [876, 397] width 15 height 24
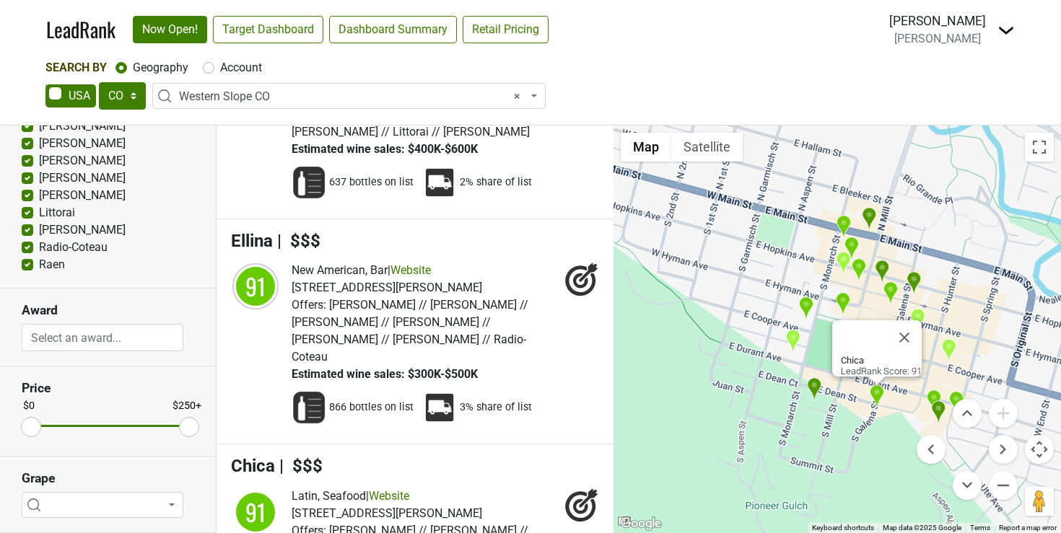
scroll to position [9938, 0]
click at [810, 385] on img "The St. Regis Aspen Resort" at bounding box center [814, 390] width 15 height 24
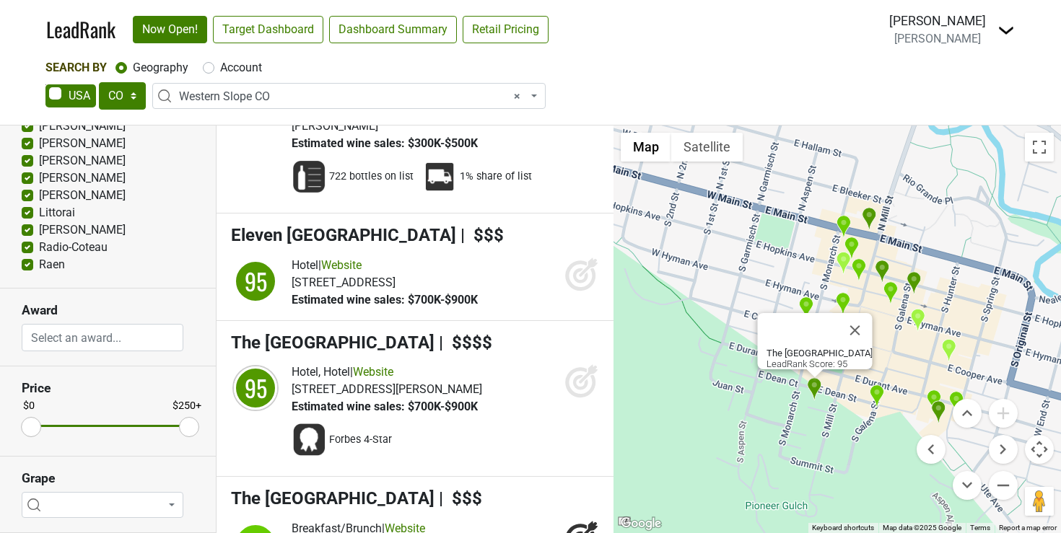
scroll to position [4807, 0]
click at [863, 319] on button "Close" at bounding box center [855, 330] width 35 height 35
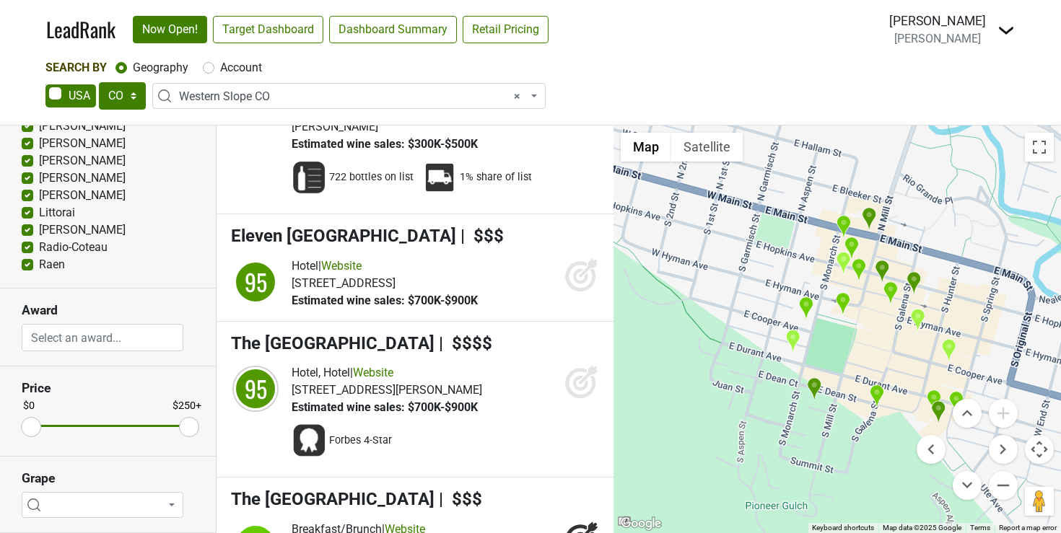
click at [795, 339] on img "The Monarch" at bounding box center [792, 341] width 15 height 24
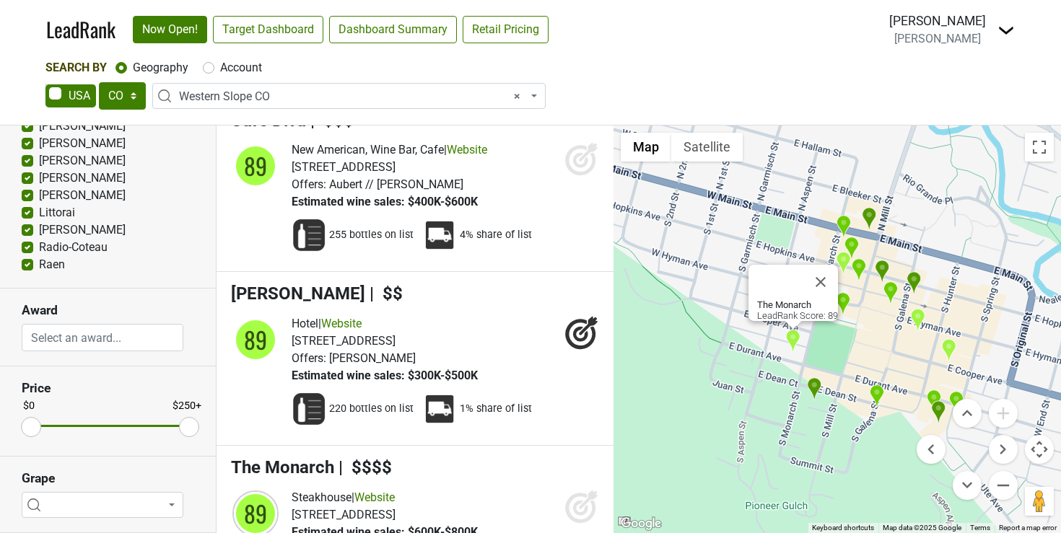
scroll to position [13200, 0]
click at [917, 319] on img "Clark's Aspen" at bounding box center [917, 320] width 15 height 24
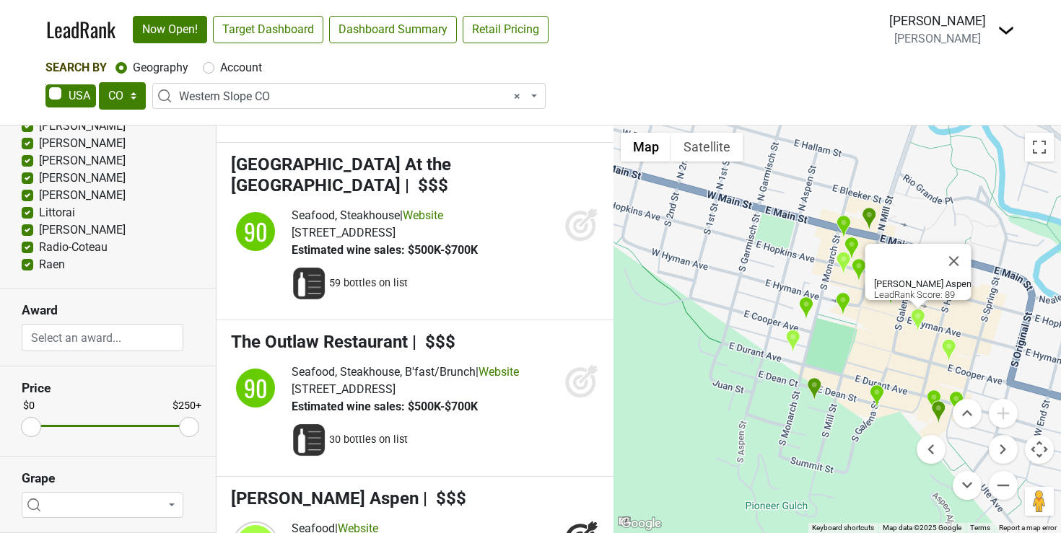
scroll to position [12645, 0]
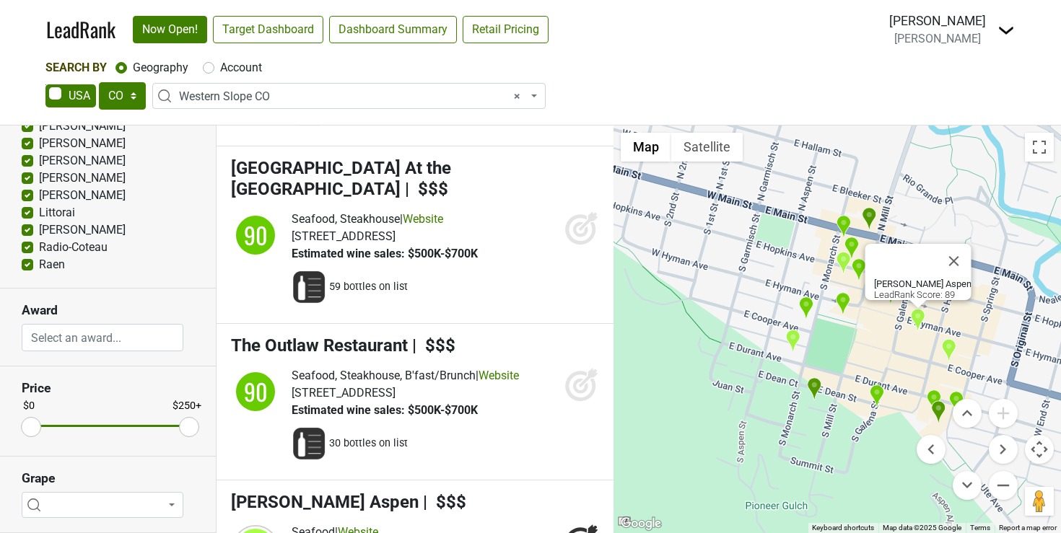
click at [946, 346] on img "Zigzag Aspen" at bounding box center [948, 351] width 15 height 24
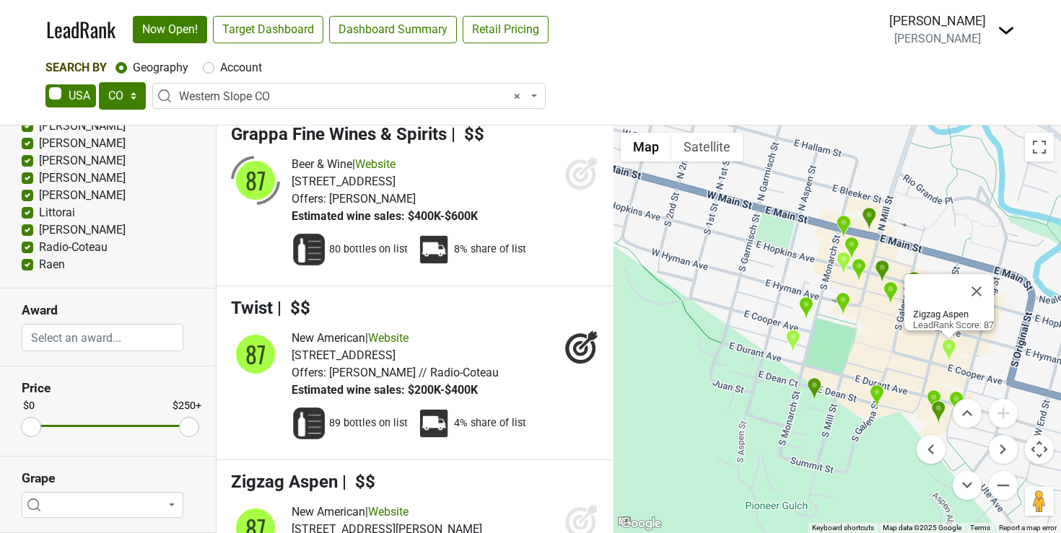
scroll to position [15215, 0]
click at [955, 395] on img "W Aspen" at bounding box center [955, 403] width 15 height 24
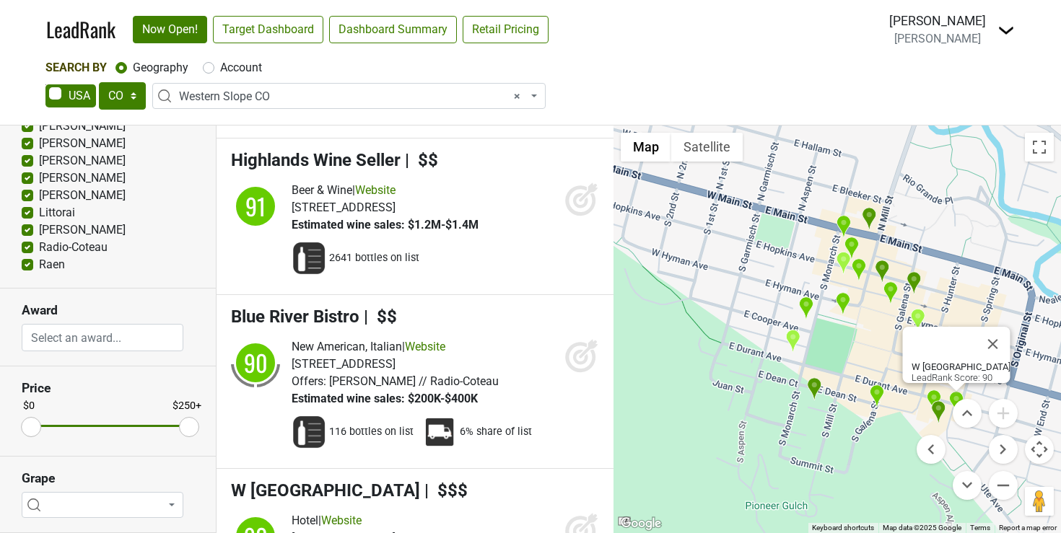
scroll to position [11137, 0]
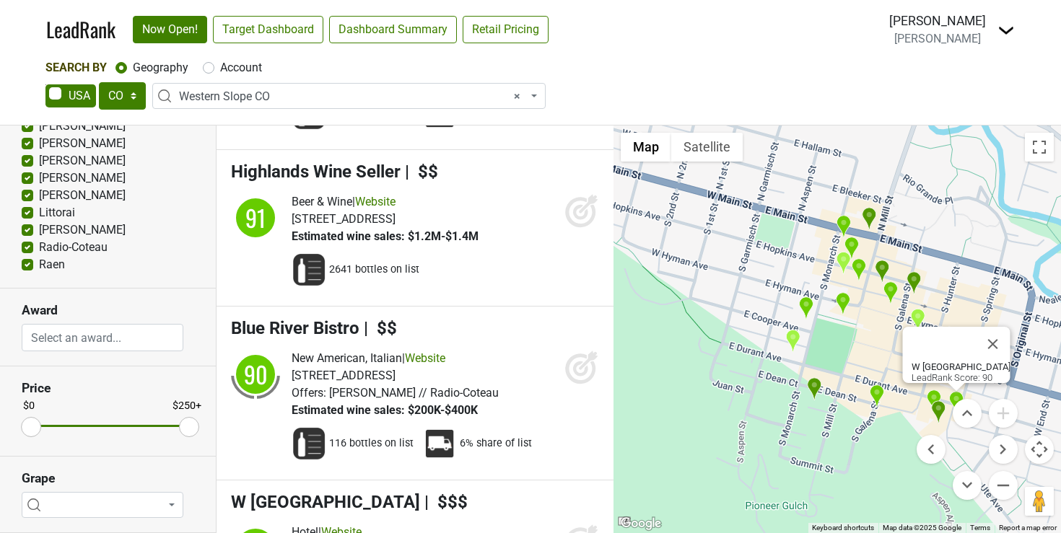
click at [889, 292] on img "Ellina" at bounding box center [890, 294] width 15 height 24
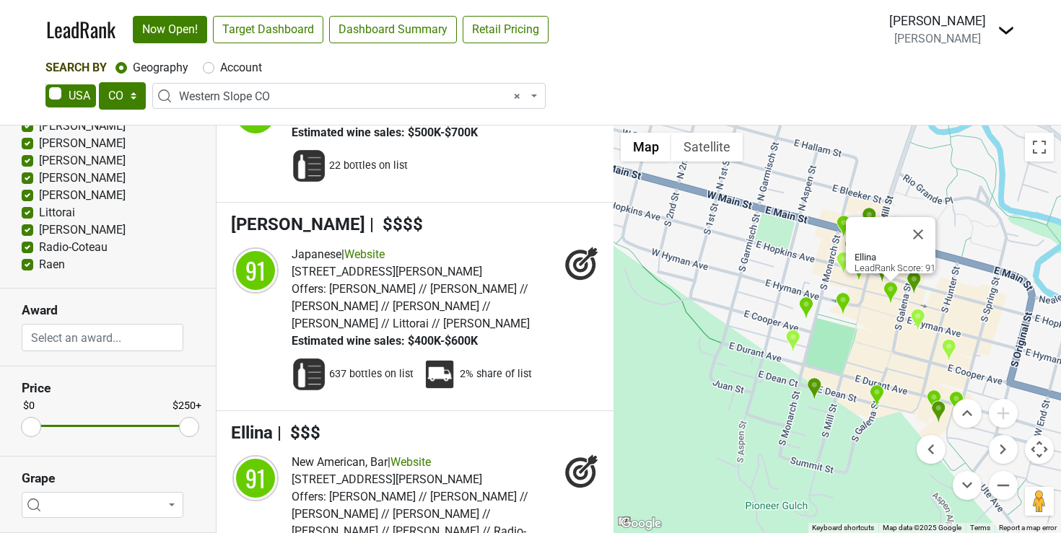
click at [843, 304] on img "Gravity Haus Aspen" at bounding box center [842, 304] width 15 height 24
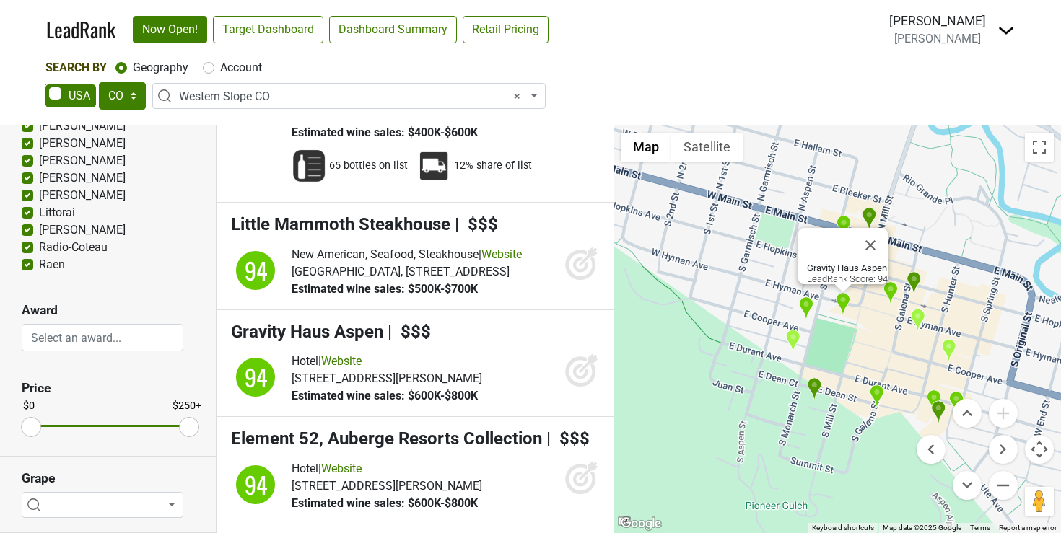
scroll to position [5610, 0]
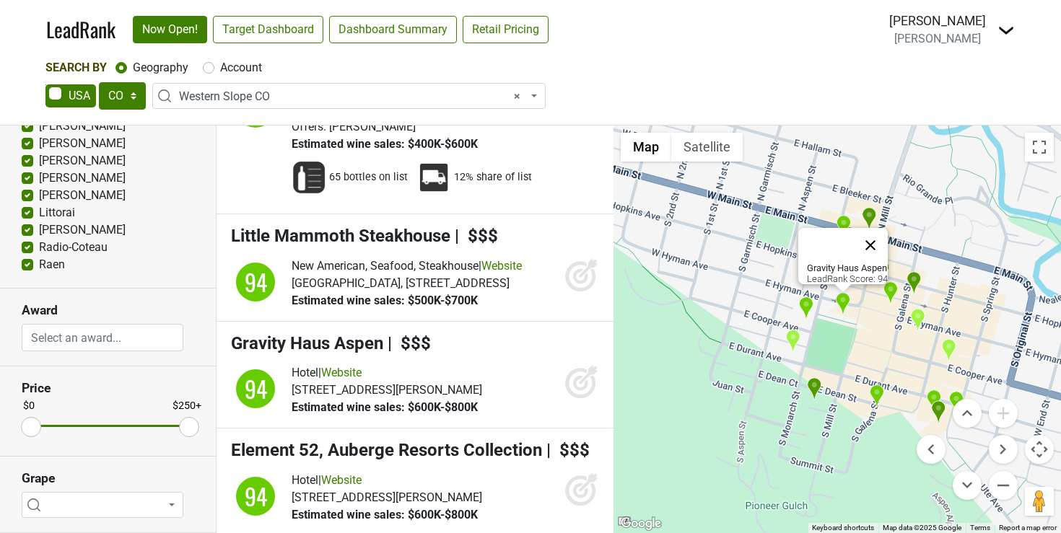
click at [878, 232] on button "Close" at bounding box center [870, 245] width 35 height 35
click at [842, 261] on img "Meat & Cheese Restaurant and Farm Shop" at bounding box center [843, 263] width 15 height 24
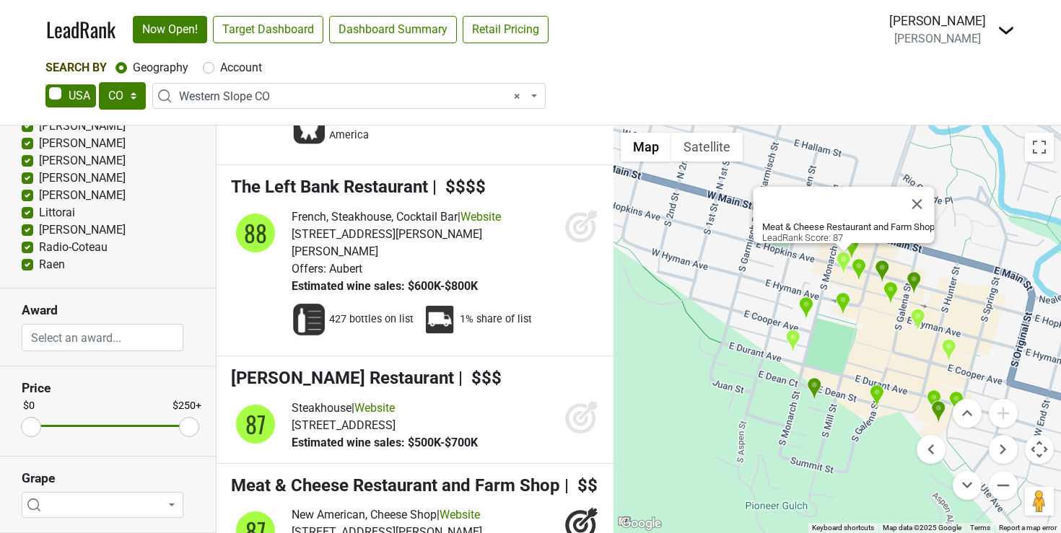
scroll to position [14499, 0]
click at [857, 267] on img "Cache Cache Bistro" at bounding box center [858, 270] width 15 height 24
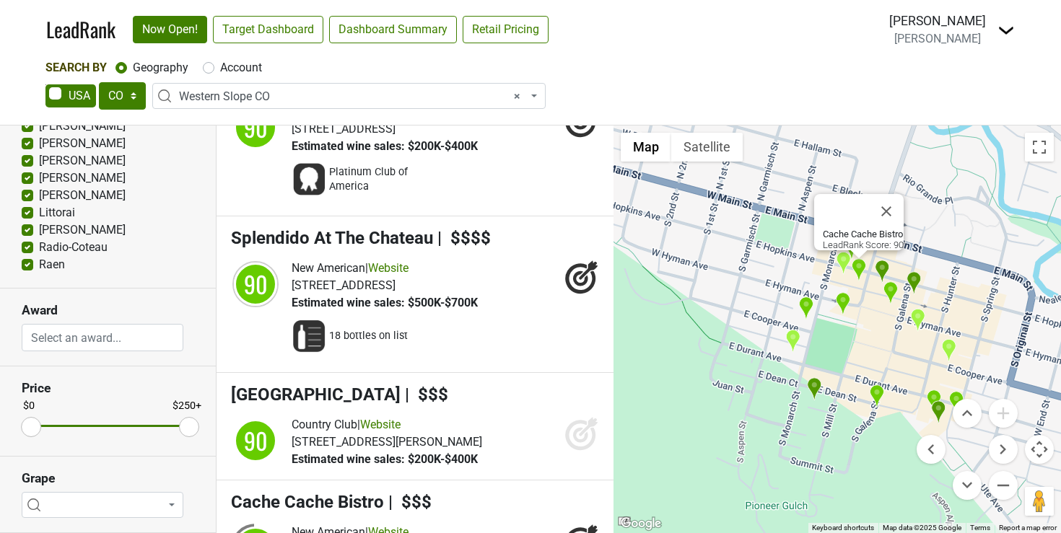
click at [880, 269] on img "Caribou Club" at bounding box center [882, 272] width 15 height 24
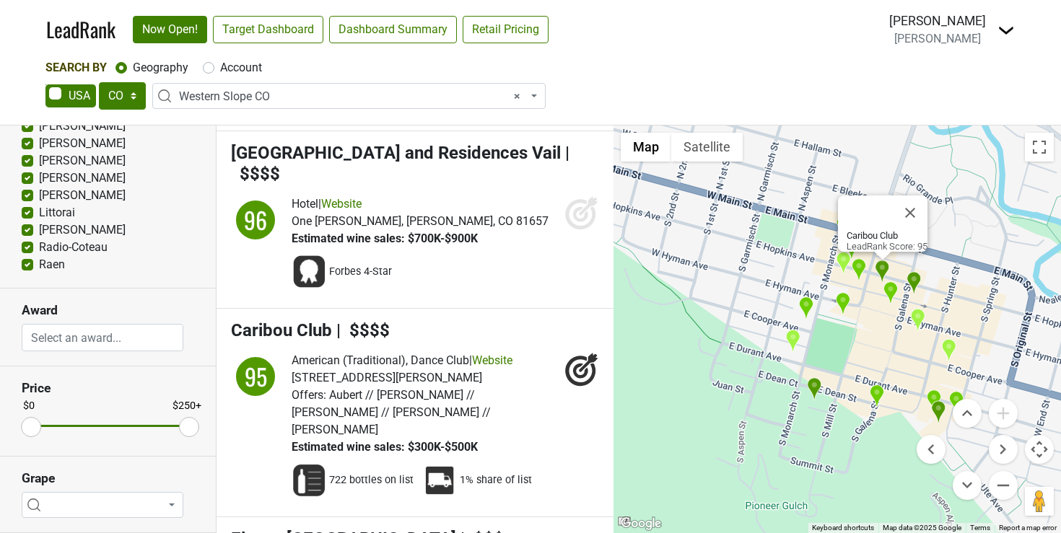
click at [917, 279] on img "Catch Steak Aspen" at bounding box center [914, 283] width 15 height 24
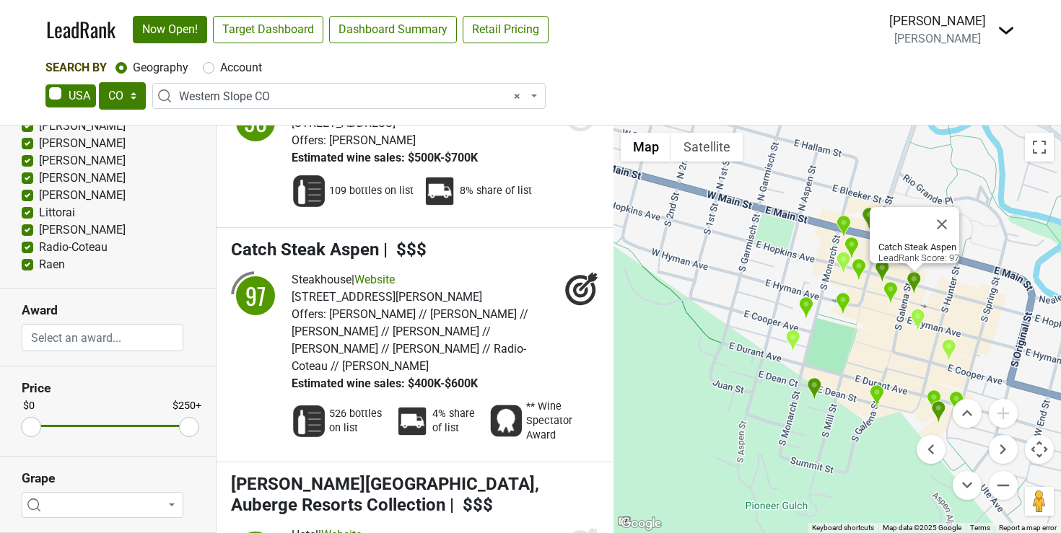
scroll to position [2834, 0]
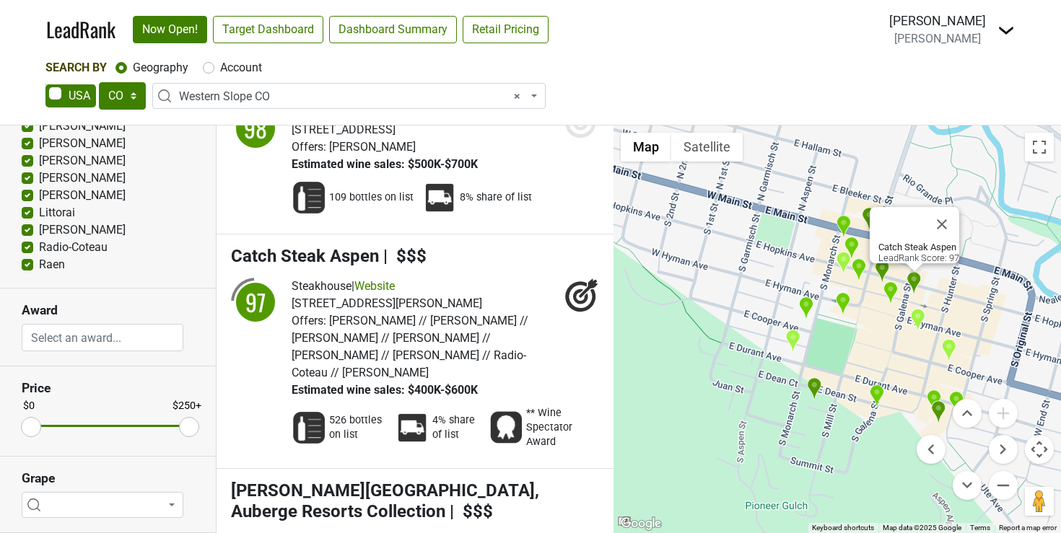
click at [888, 289] on img "Ellina" at bounding box center [890, 294] width 15 height 24
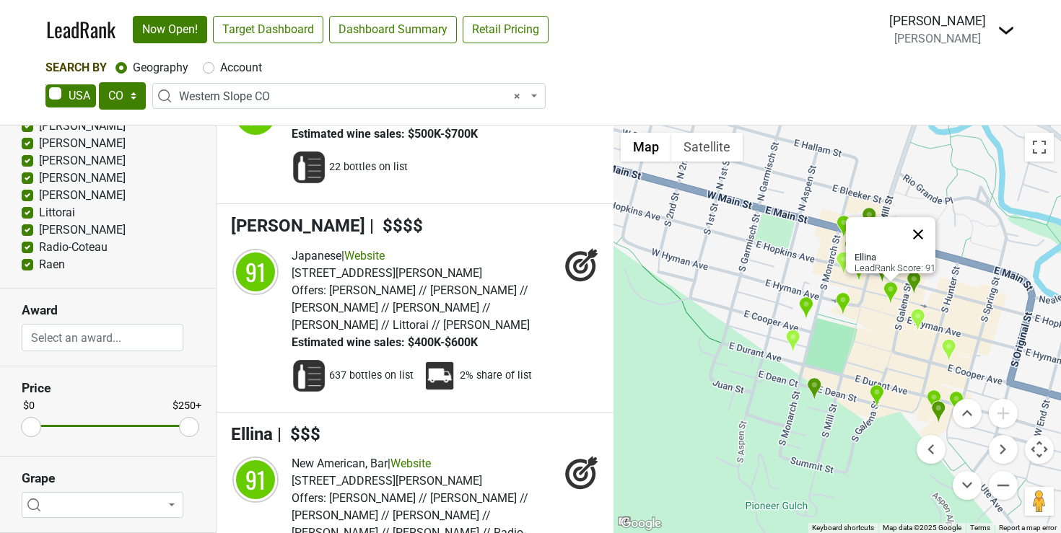
scroll to position [9746, 0]
